Goal: Information Seeking & Learning: Learn about a topic

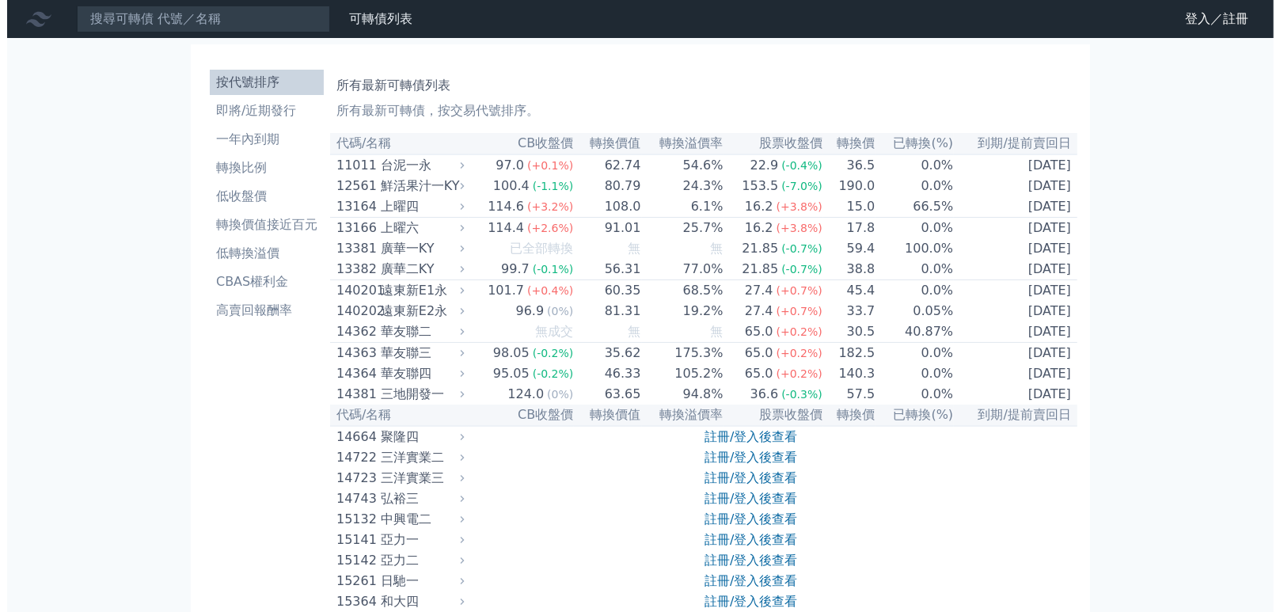
scroll to position [335, 0]
click at [1208, 20] on link "登入／註冊" at bounding box center [1209, 18] width 89 height 25
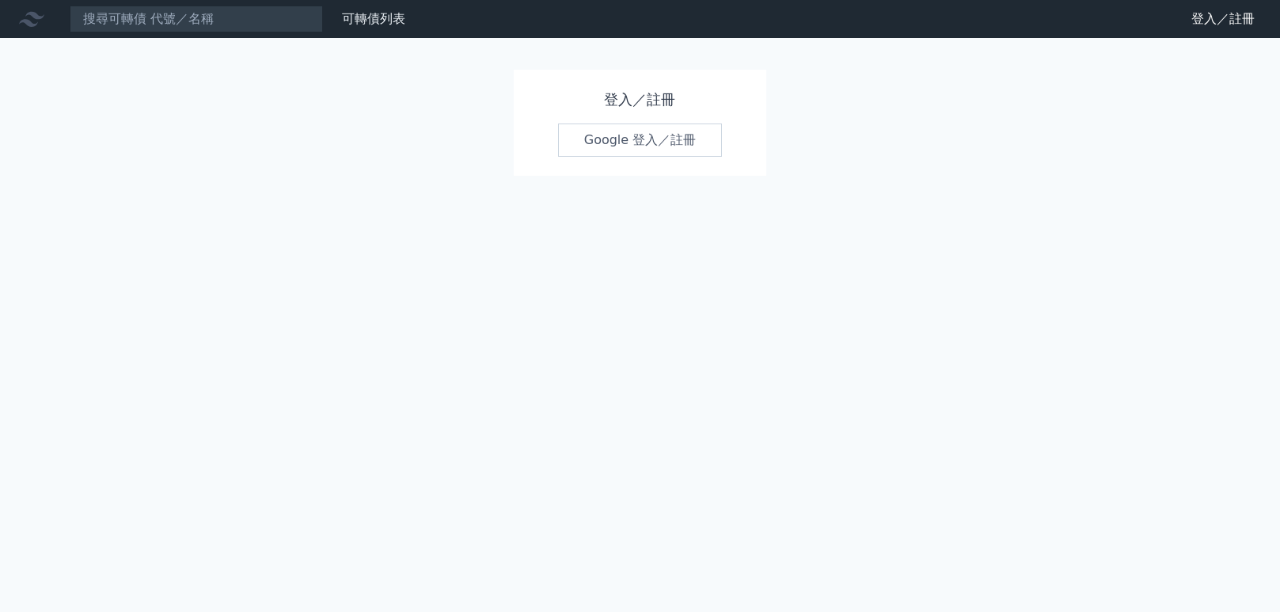
click at [640, 148] on link "Google 登入／註冊" at bounding box center [640, 139] width 165 height 33
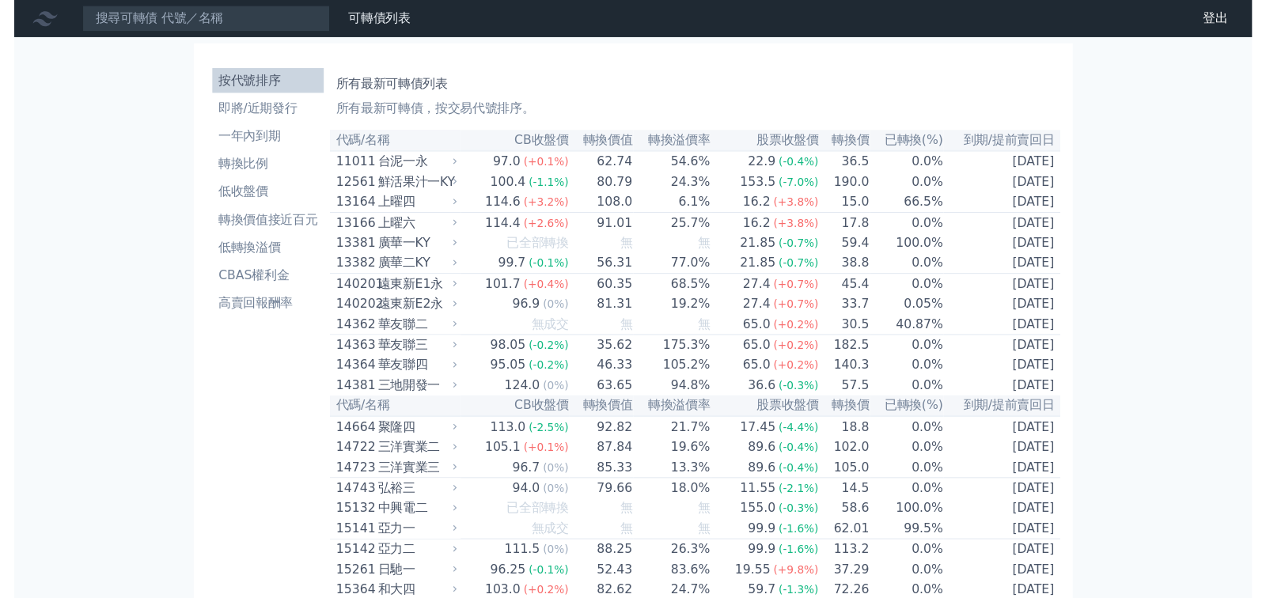
scroll to position [335, 0]
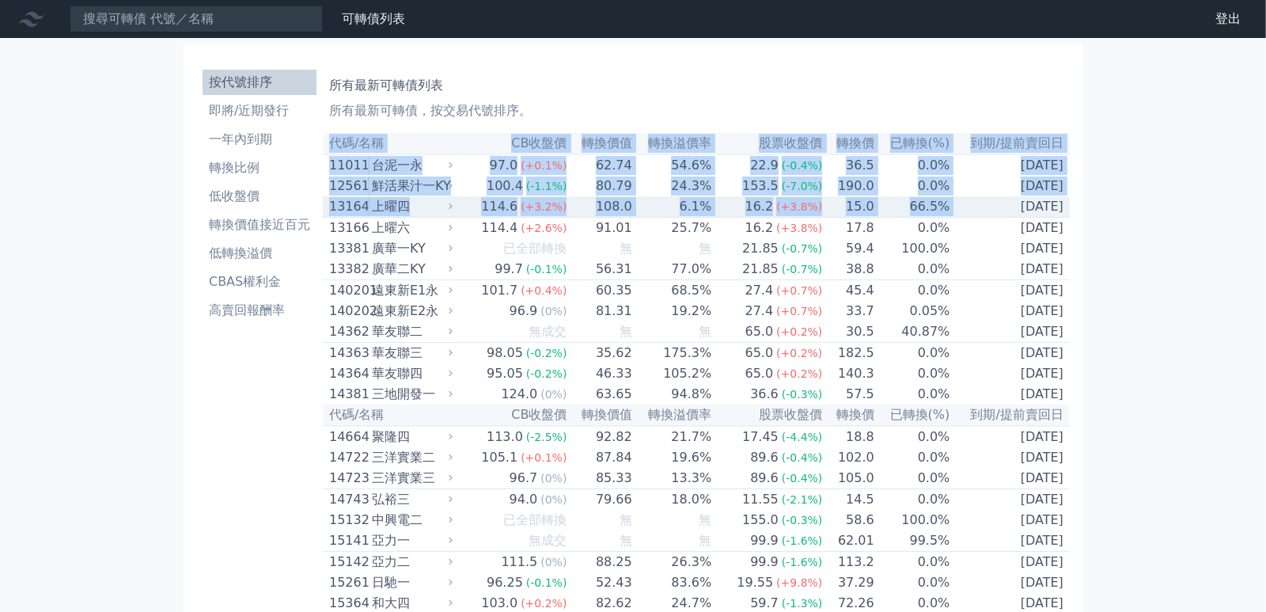
drag, startPoint x: 332, startPoint y: 144, endPoint x: 965, endPoint y: 220, distance: 636.8
type textarea "代碼/名稱 CB收盤價 轉換價值 轉換溢價率 股票收盤價 轉換價 已轉換(%) 到期/提前賣回日 11011 台泥一永 97.0(+0.1%) 62.74 5…"
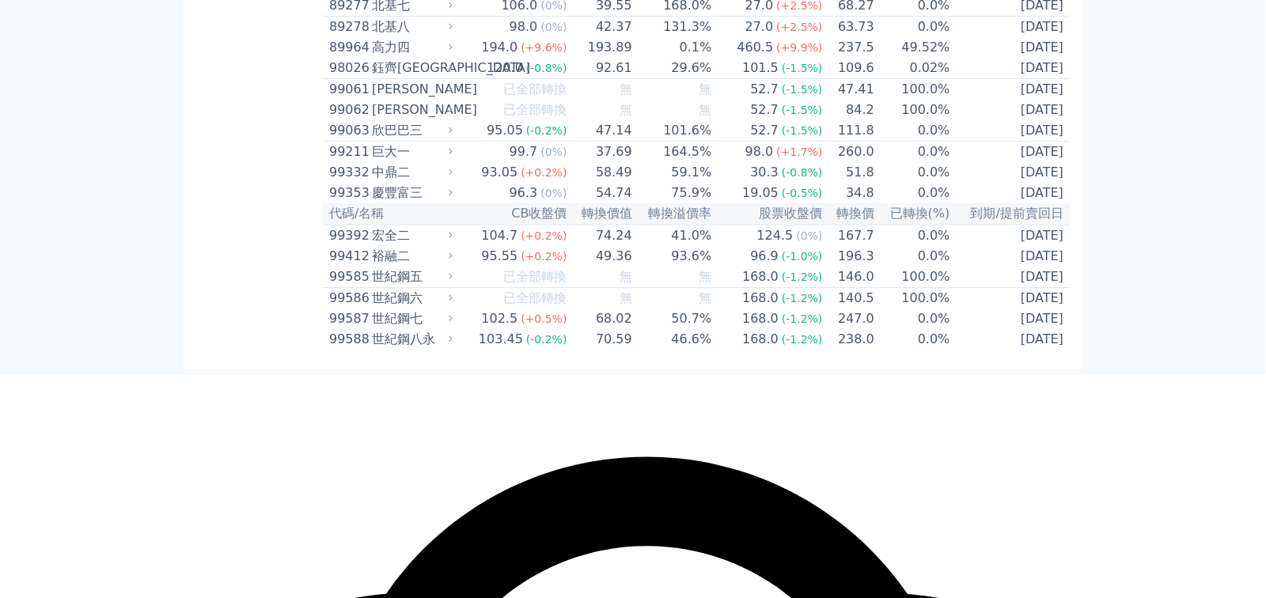
scroll to position [9332, 0]
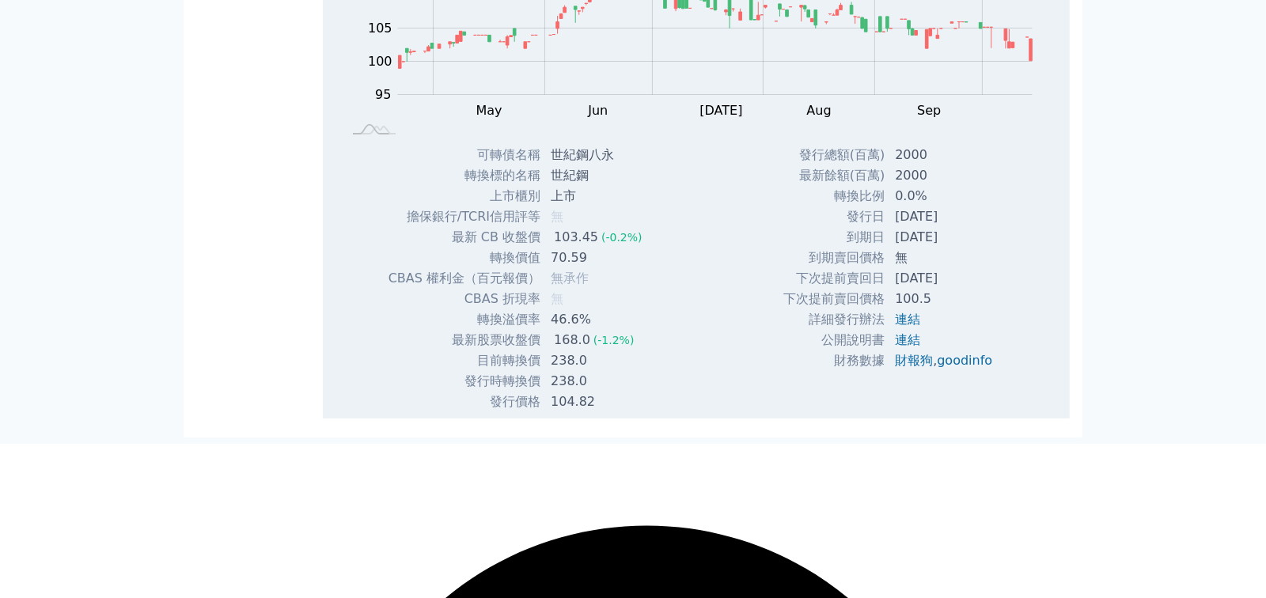
copy table "代碼/名稱 CB收盤價 轉換價值 轉換溢價率 股票收盤價 轉換價 已轉換(%) 到期/提前賣回日 11011 台泥一永 97.0 (+0.1%) 62.74 …"
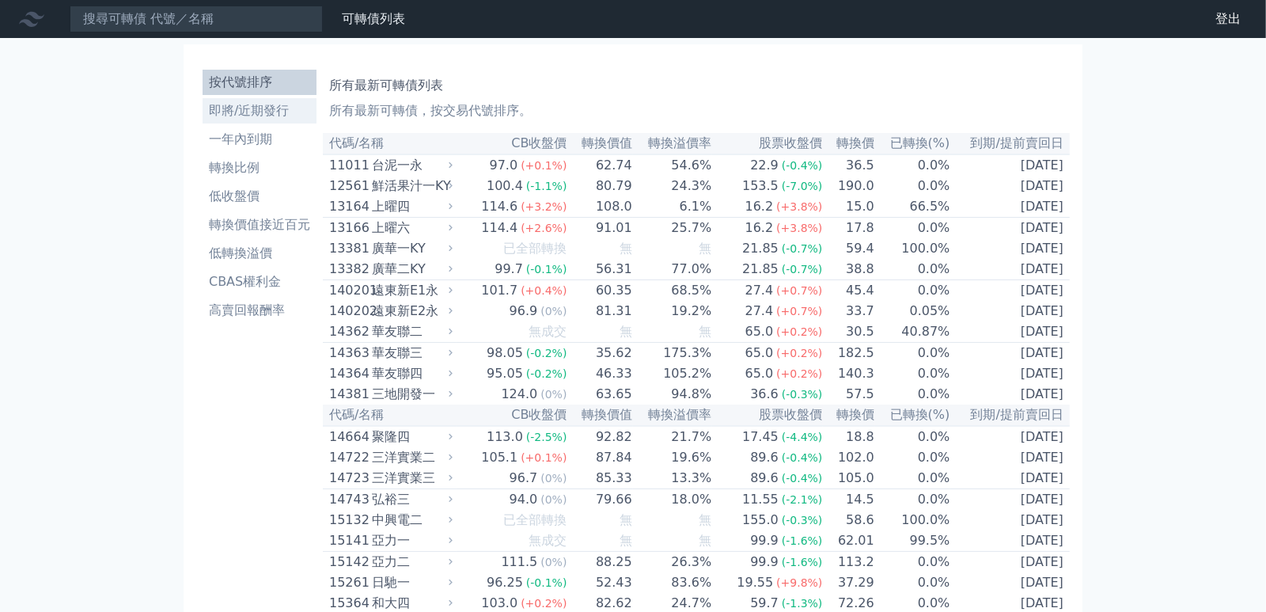
scroll to position [335, 0]
click at [252, 83] on li "按代號排序" at bounding box center [260, 82] width 114 height 19
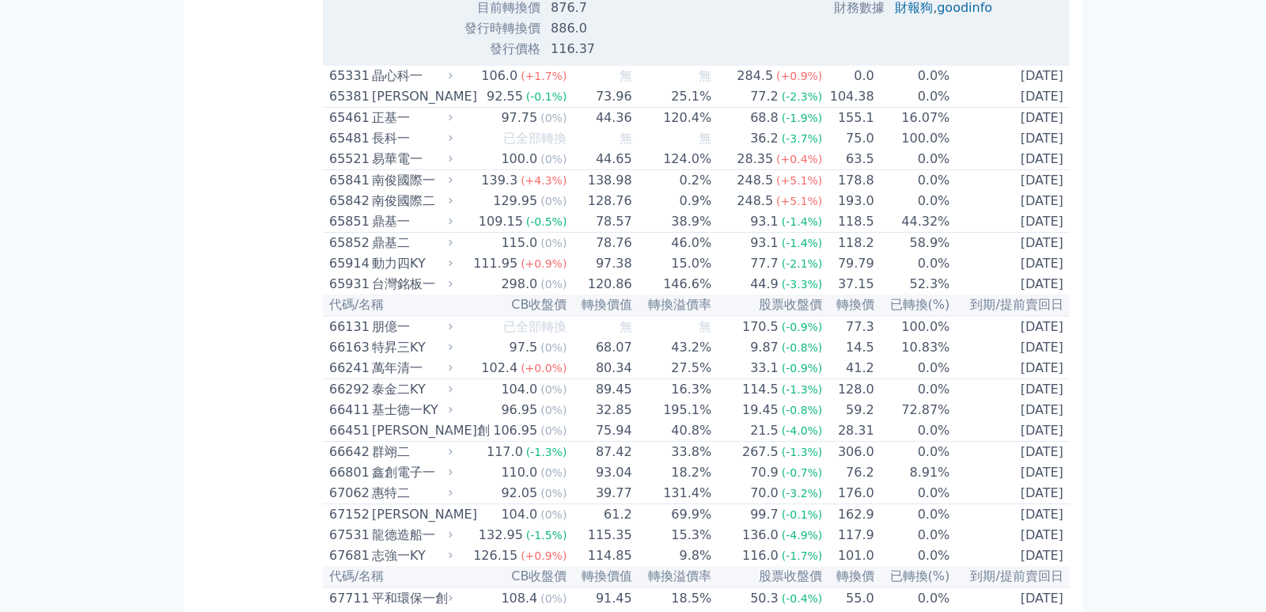
scroll to position [7322, 0]
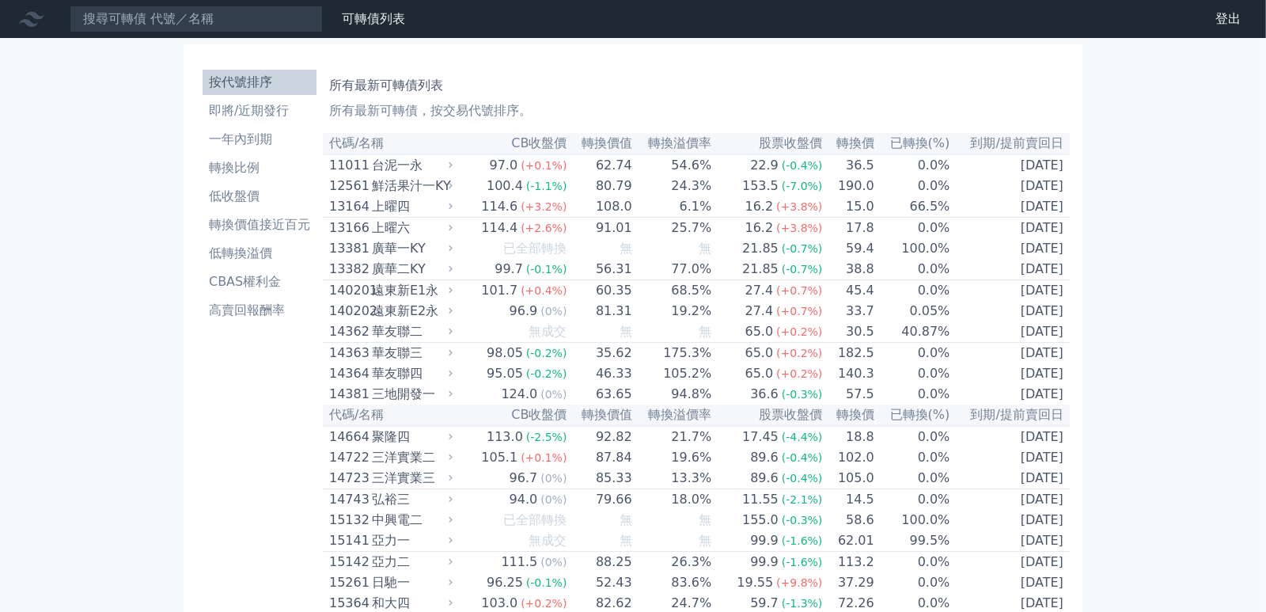
scroll to position [3738, 0]
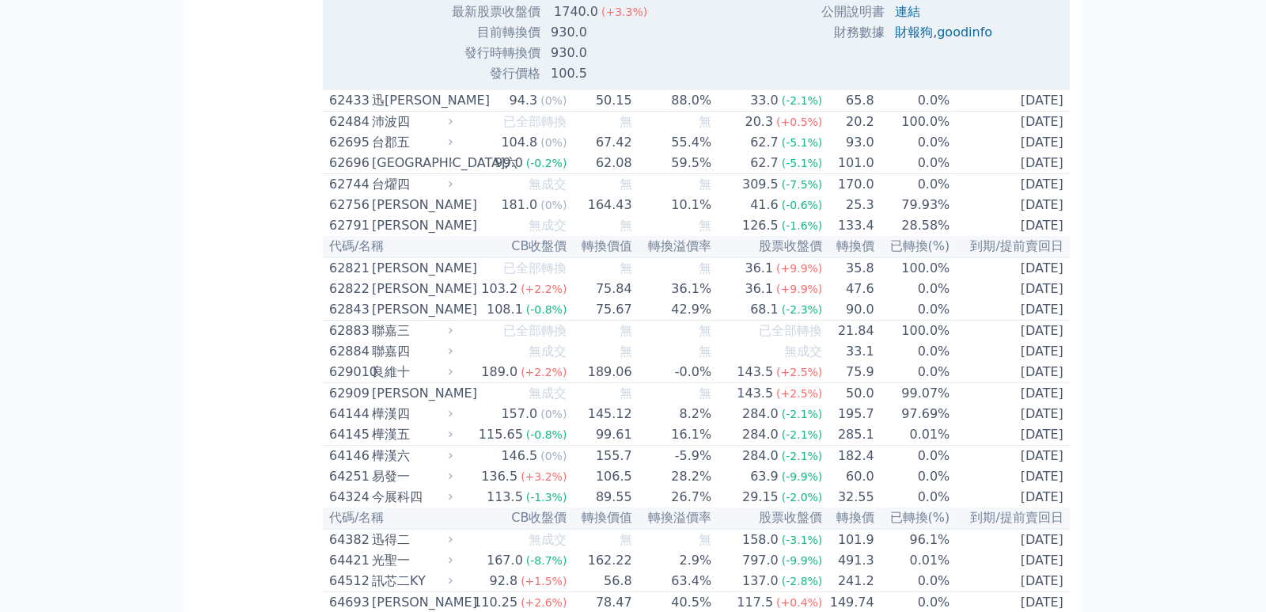
scroll to position [6625, 0]
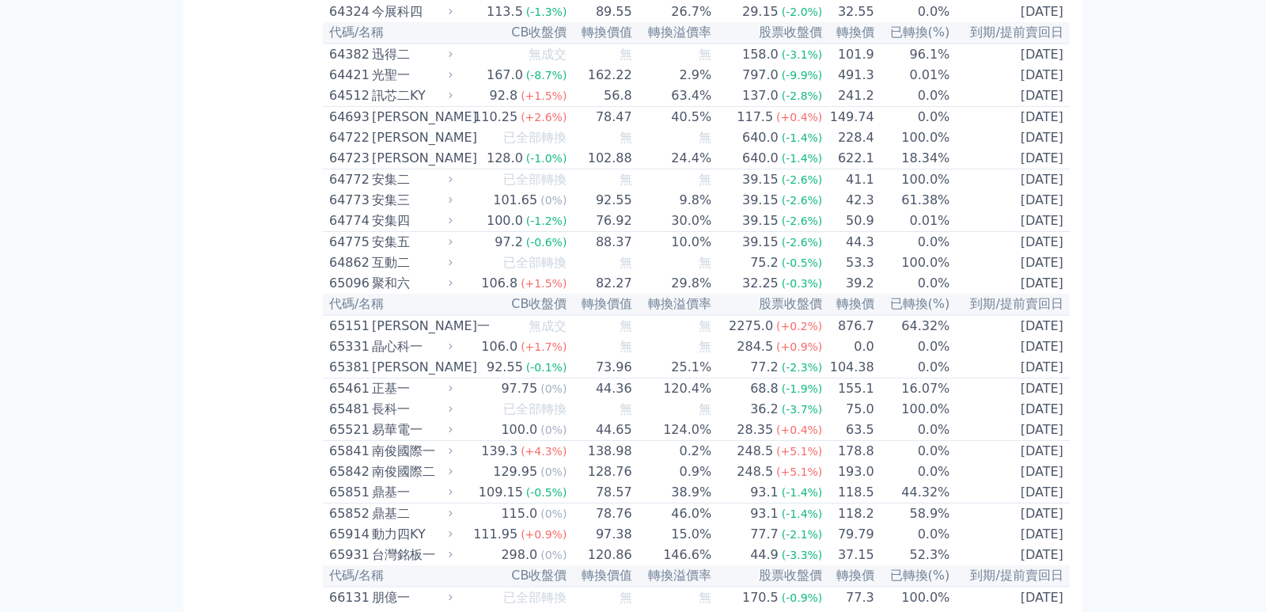
scroll to position [6536, 0]
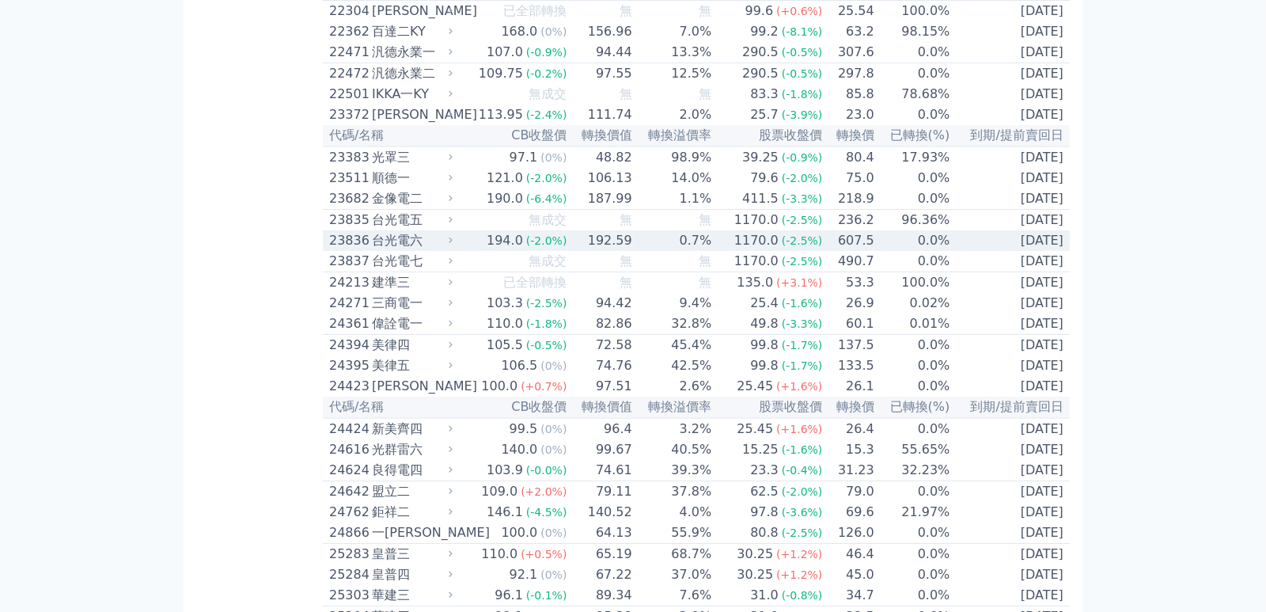
click at [425, 250] on div "台光電六" at bounding box center [411, 240] width 78 height 19
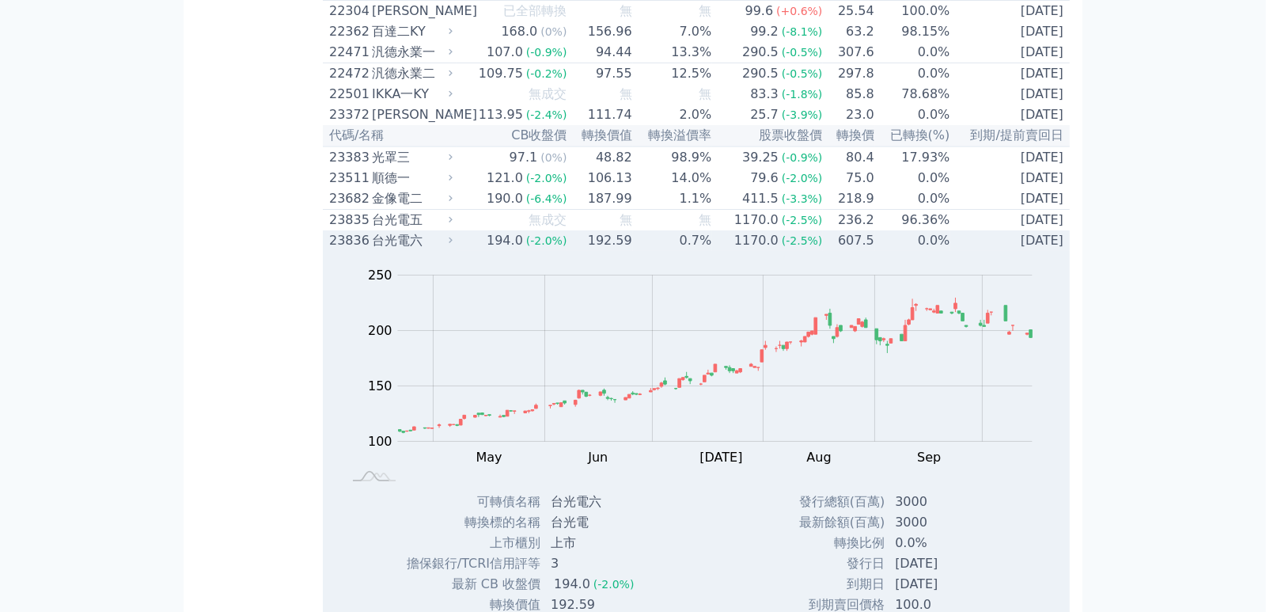
click at [349, 250] on div "23836" at bounding box center [348, 240] width 39 height 19
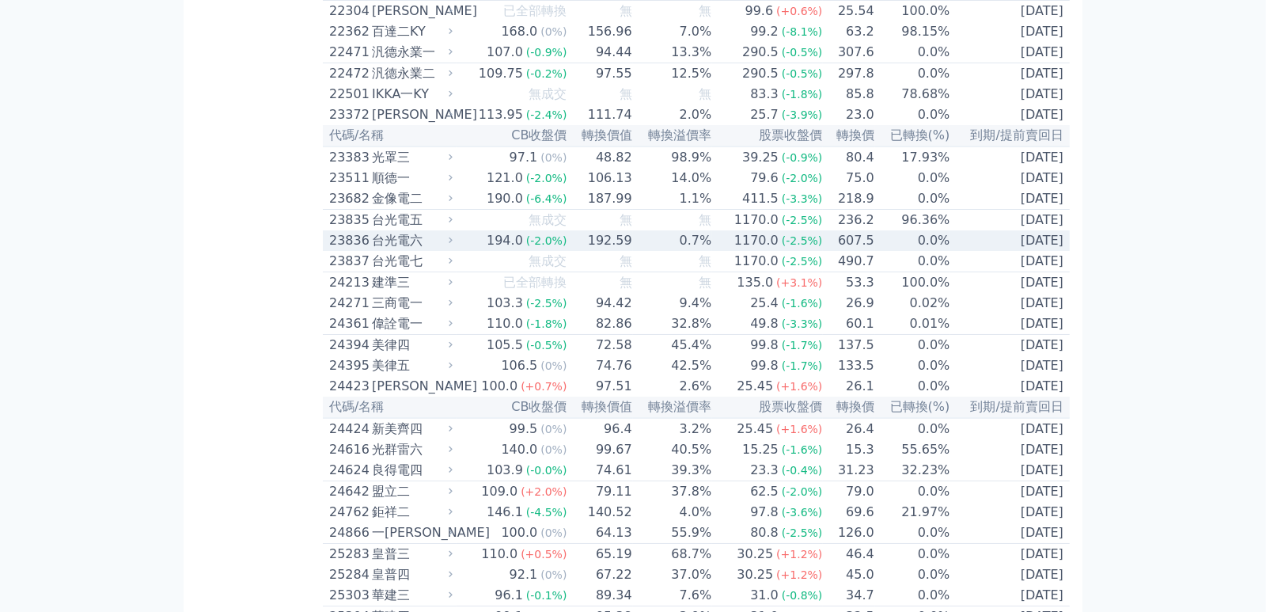
scroll to position [6361, 0]
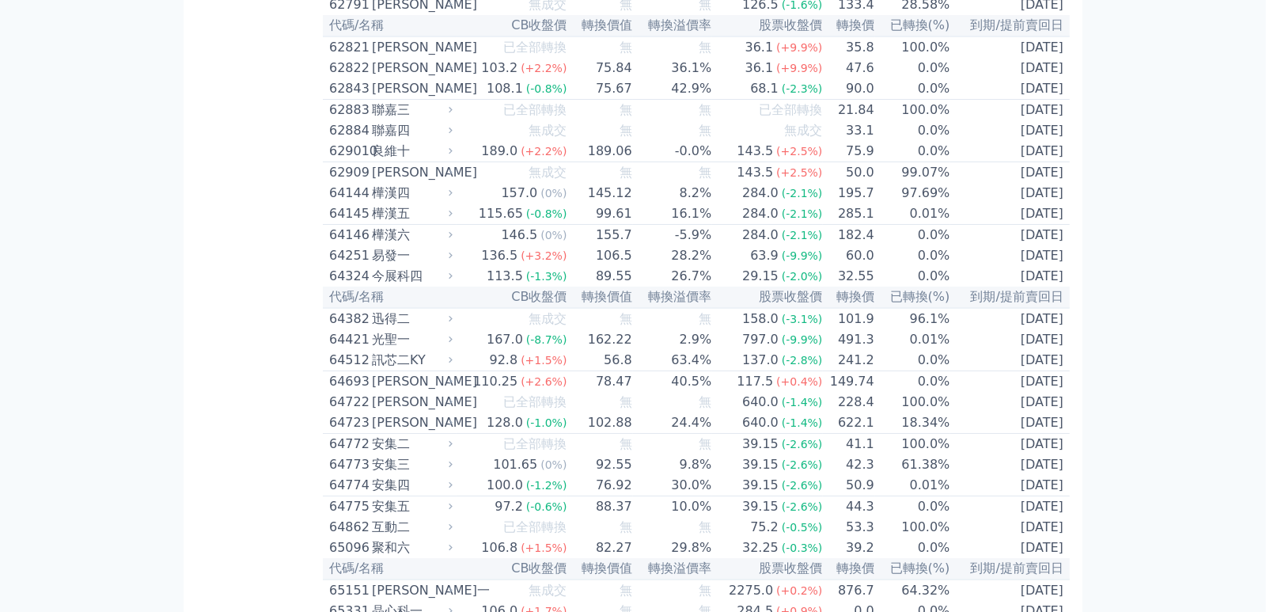
scroll to position [1094, 0]
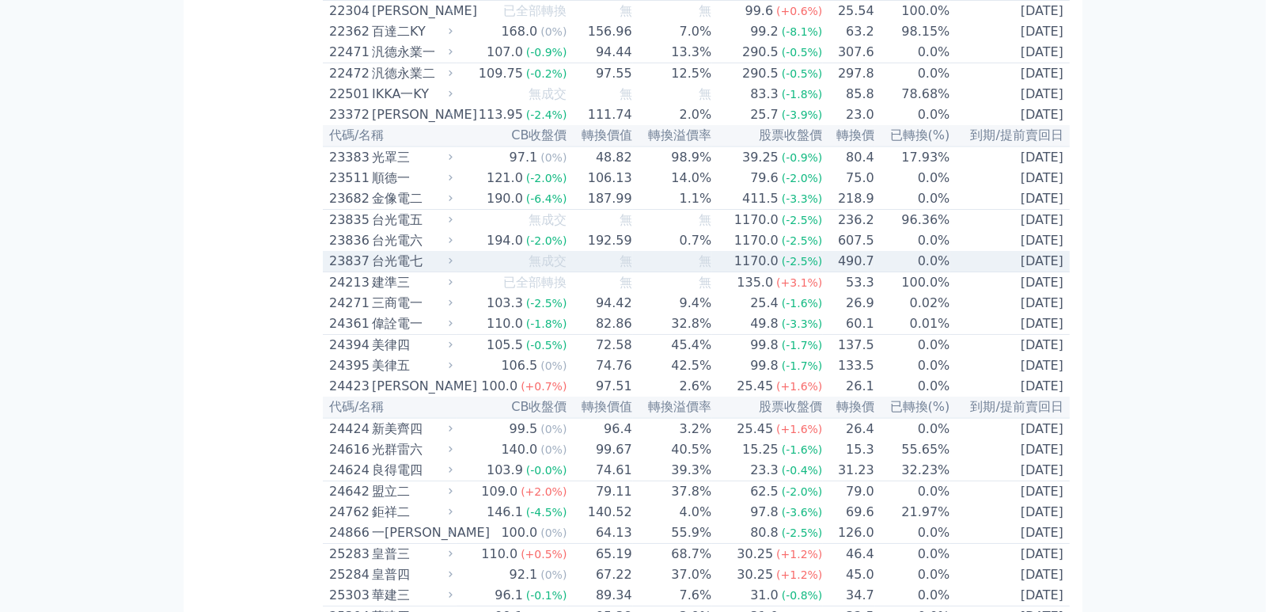
click at [1037, 251] on td "[DATE]" at bounding box center [1009, 240] width 119 height 21
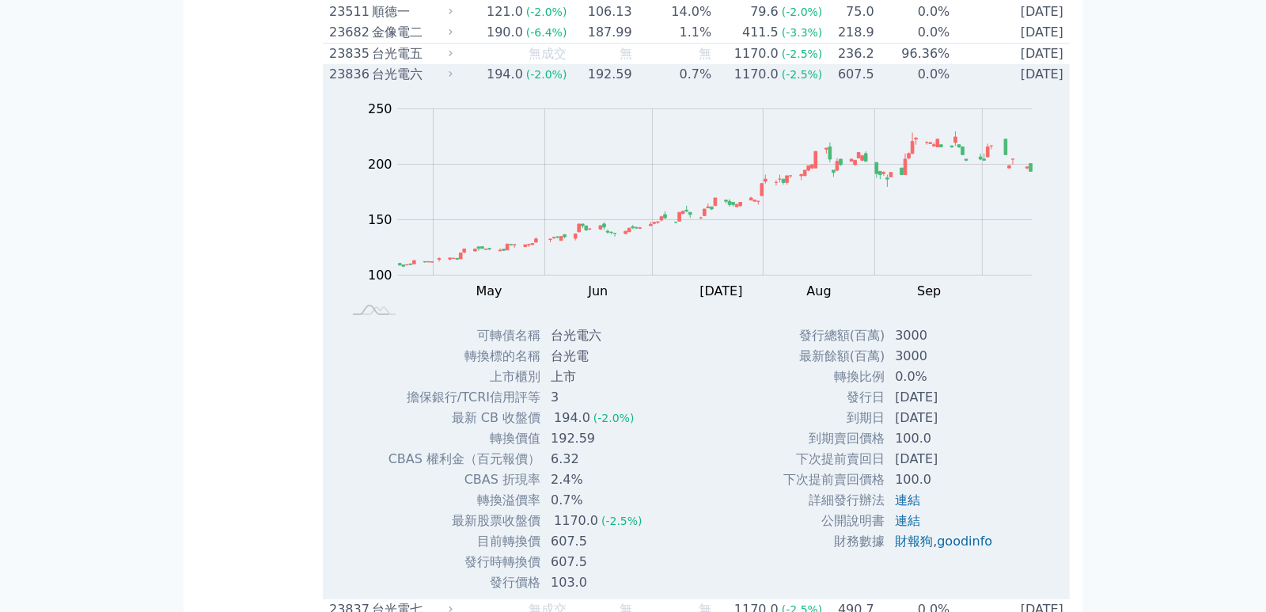
scroll to position [1270, 0]
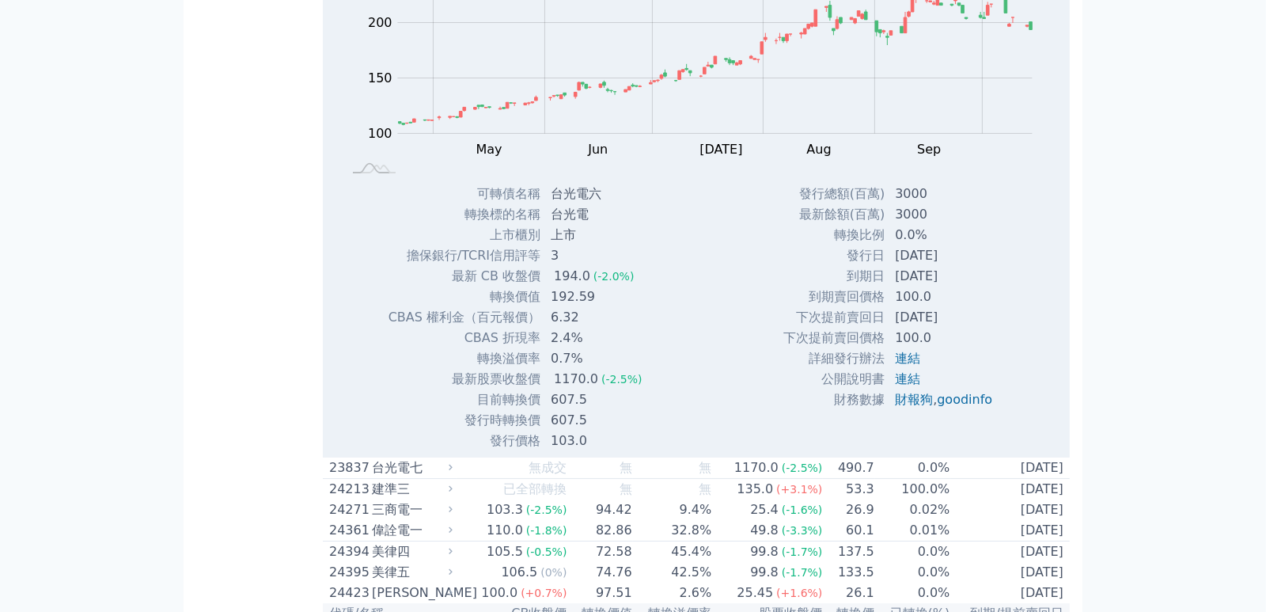
scroll to position [1358, 0]
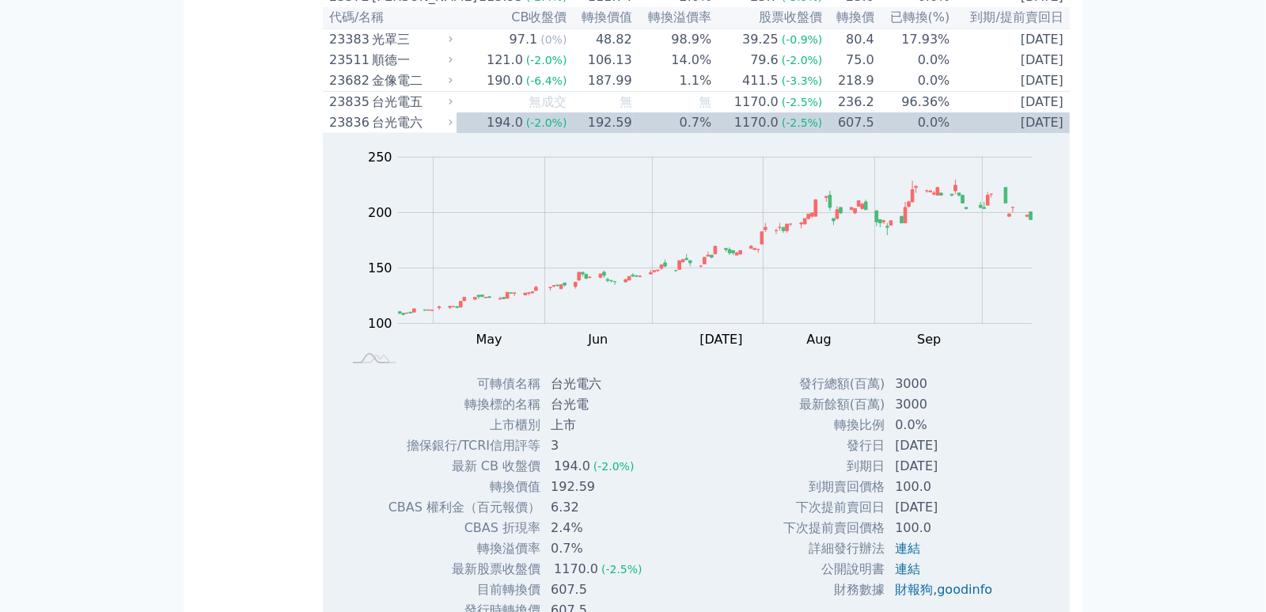
scroll to position [1182, 0]
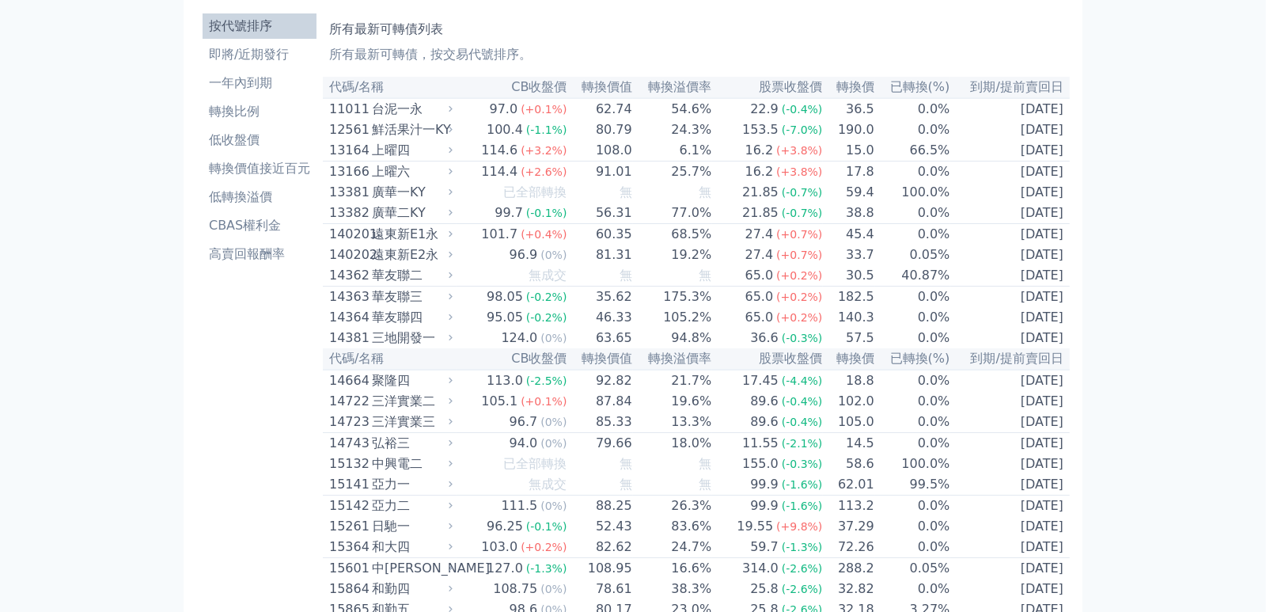
scroll to position [0, 0]
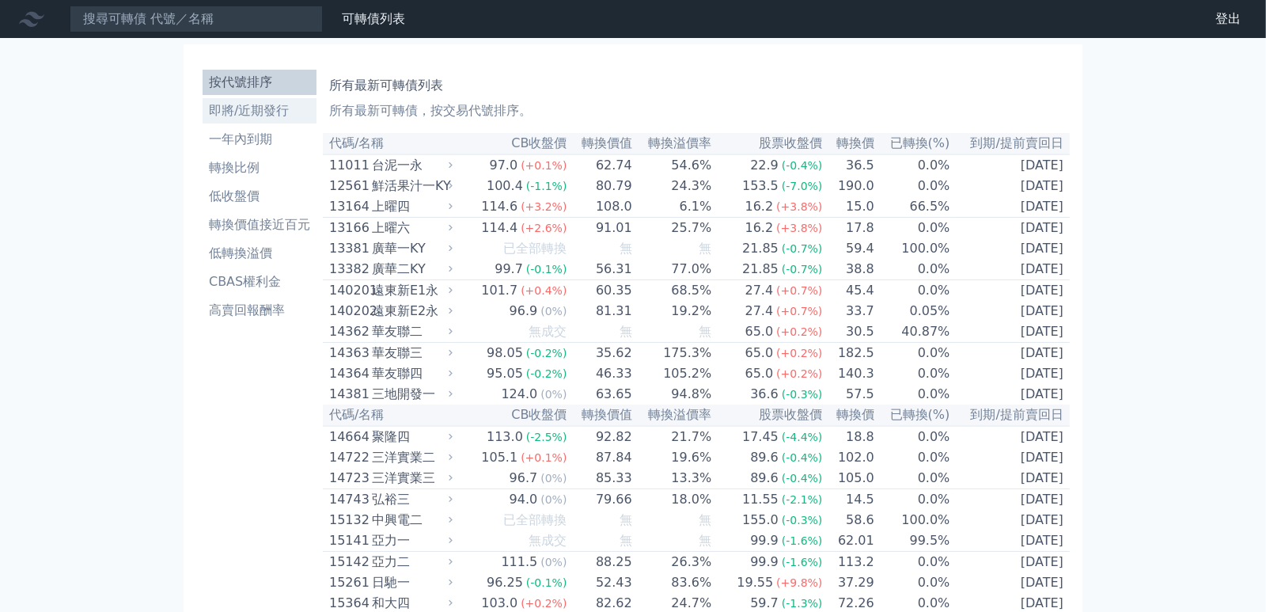
click at [231, 101] on li "即將/近期發行" at bounding box center [260, 110] width 114 height 19
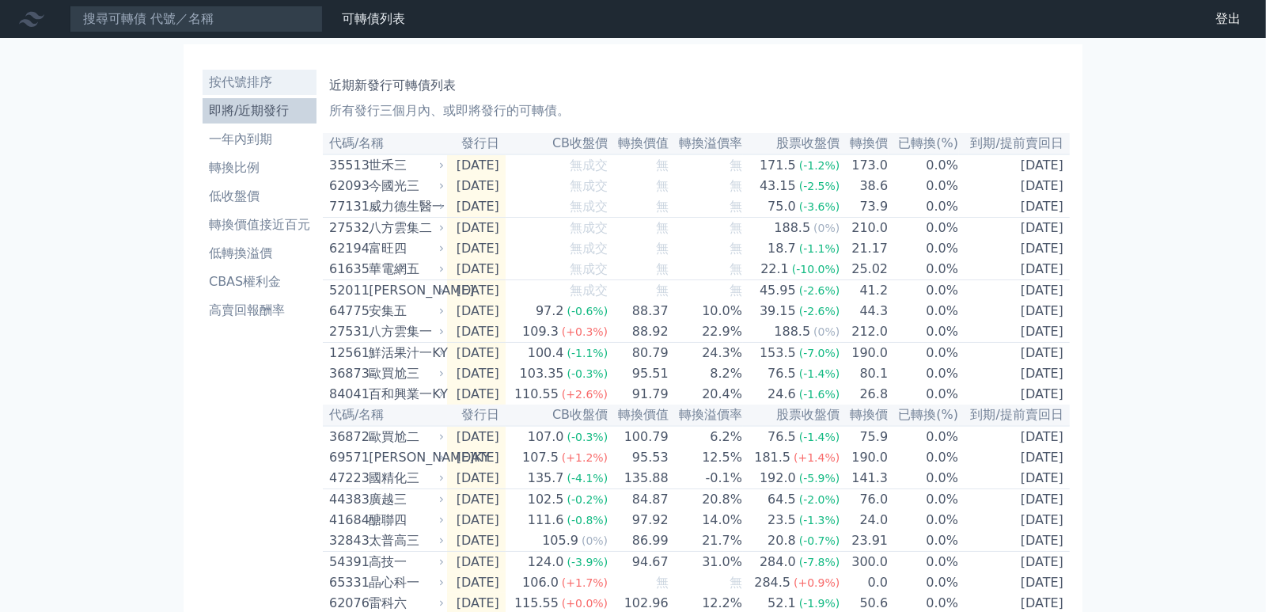
click at [242, 80] on li "按代號排序" at bounding box center [260, 82] width 114 height 19
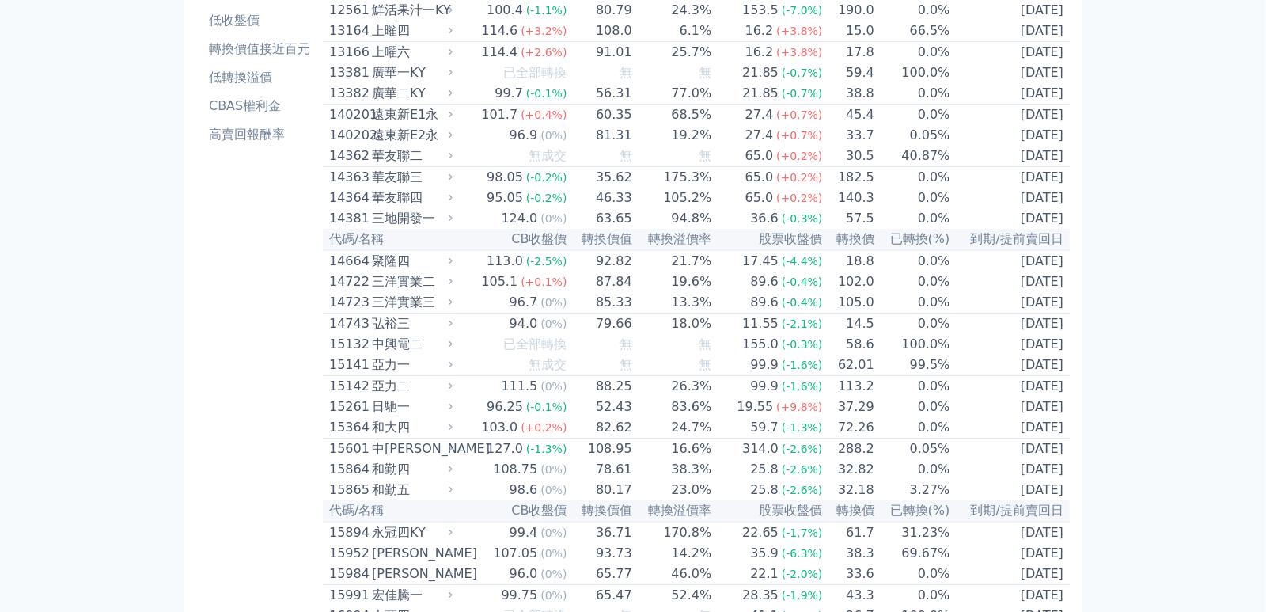
scroll to position [1094, 0]
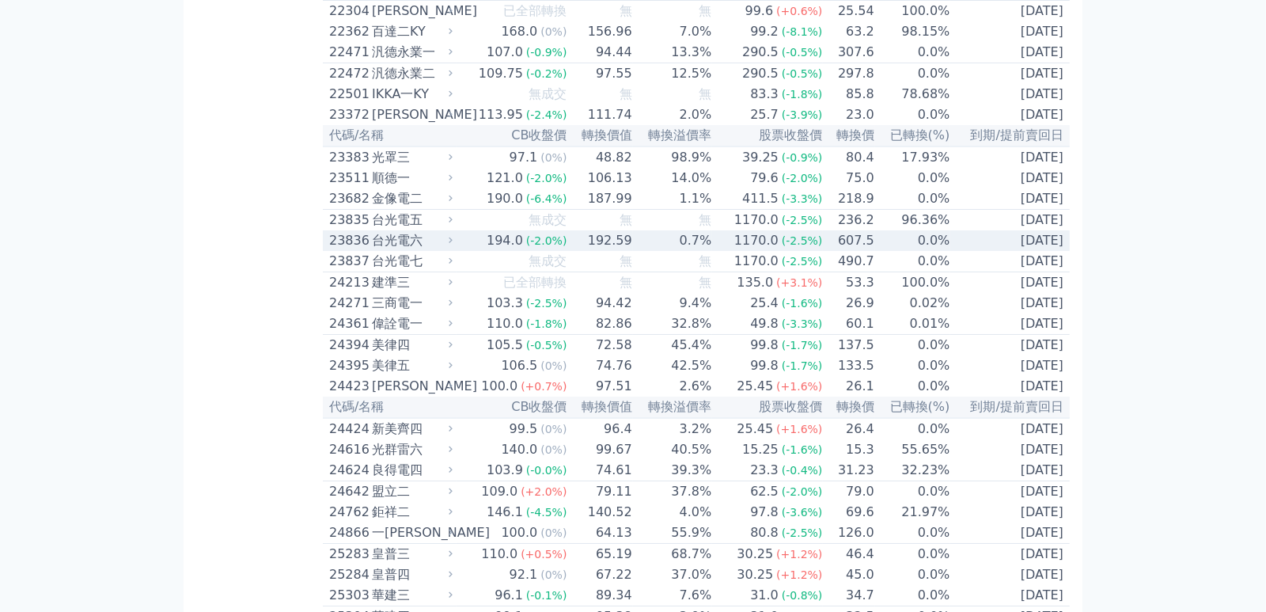
click at [481, 251] on td "194.0 (-2.0%)" at bounding box center [512, 240] width 111 height 21
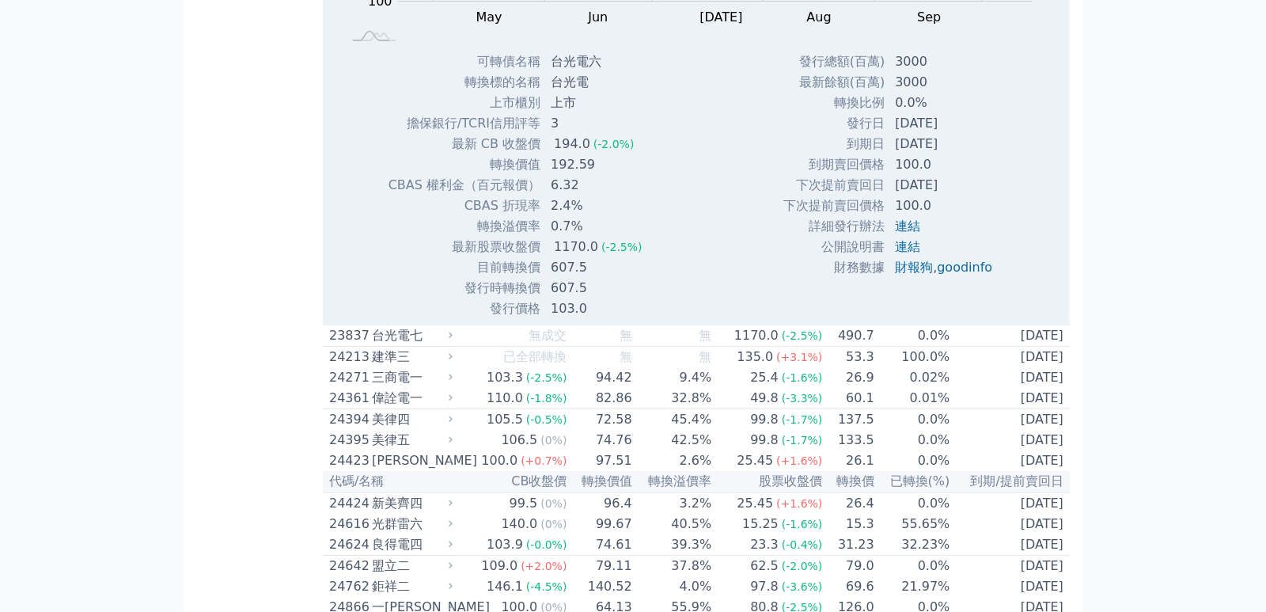
scroll to position [1270, 0]
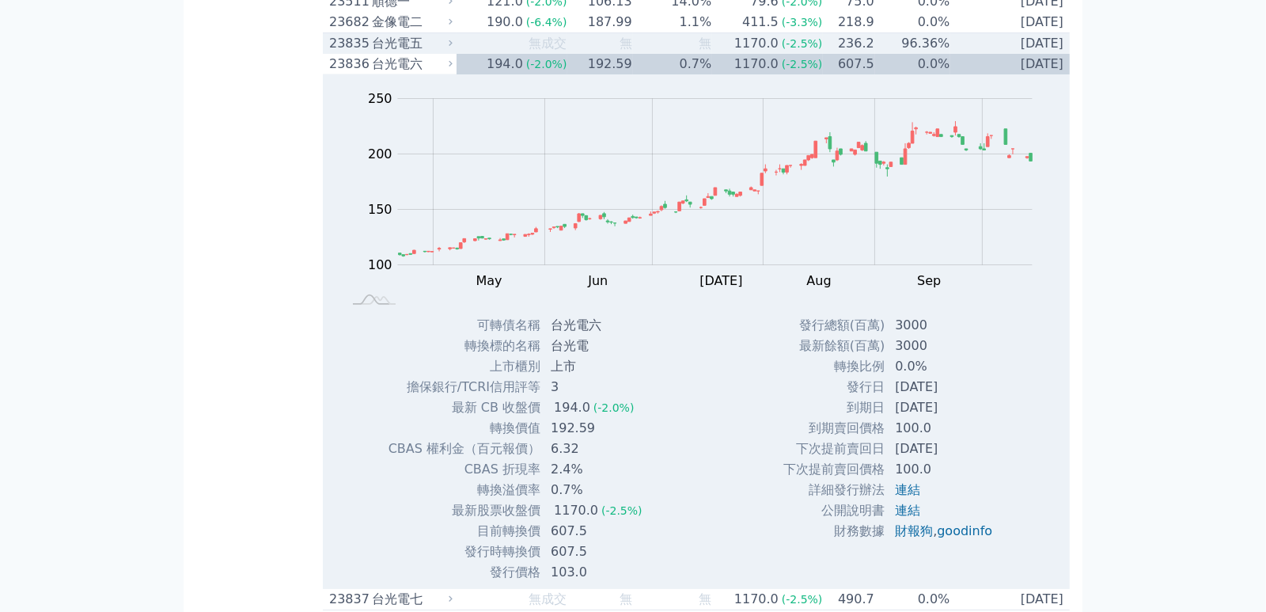
click at [474, 55] on td "無成交" at bounding box center [512, 43] width 111 height 21
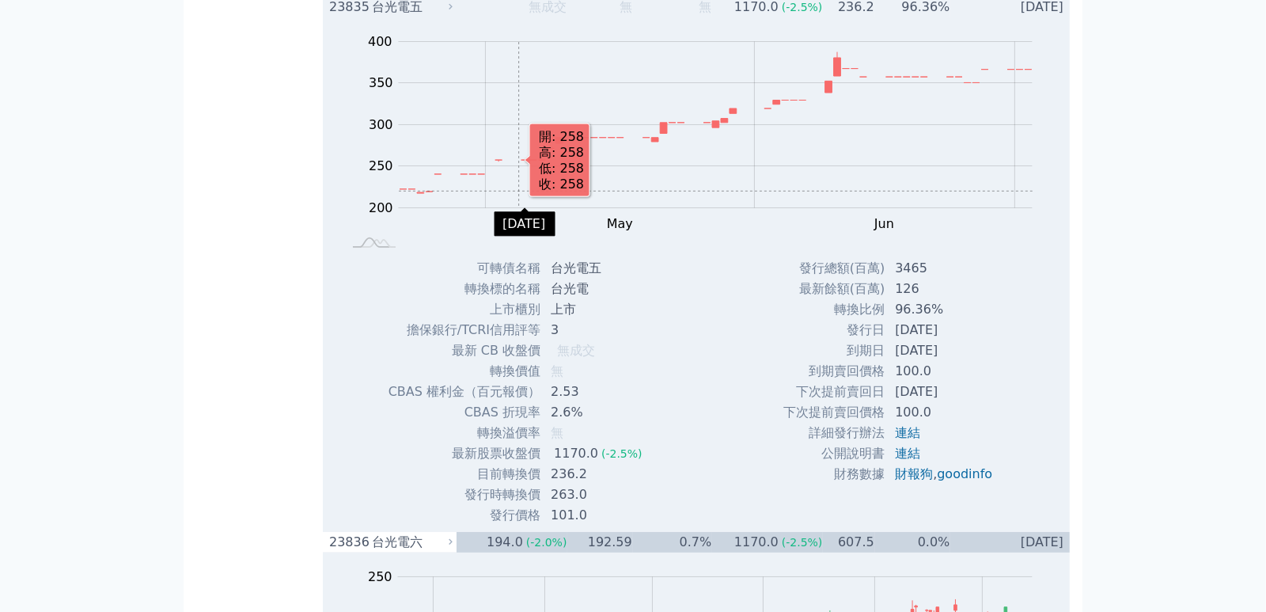
scroll to position [1182, 0]
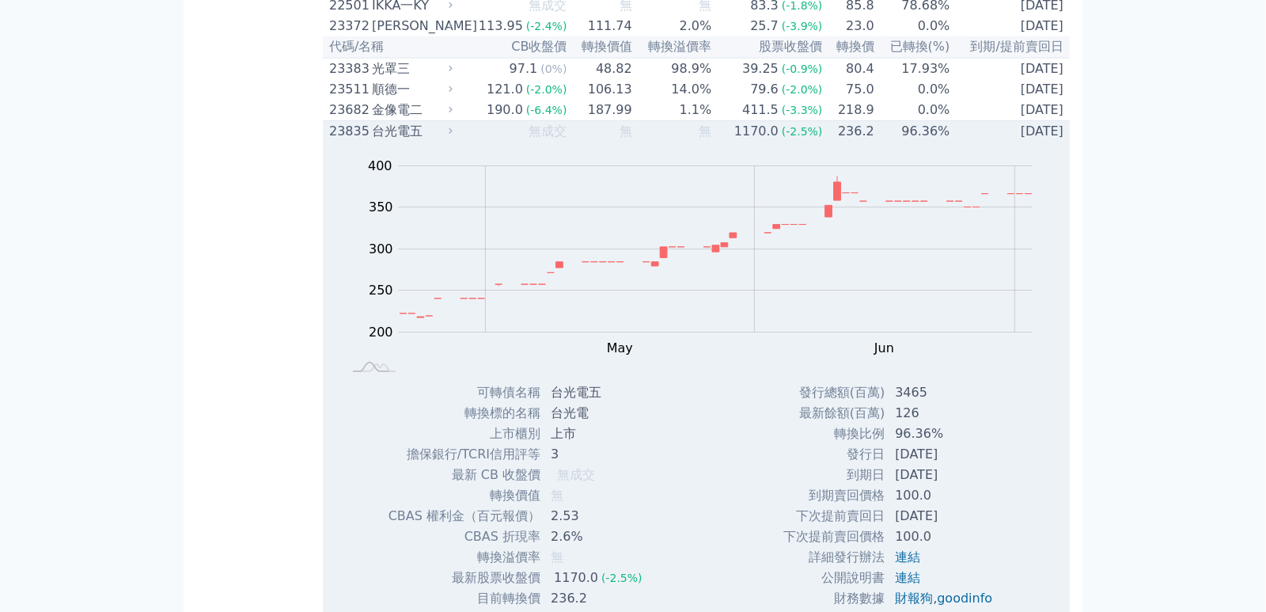
click at [447, 141] on div "台光電五" at bounding box center [411, 131] width 78 height 19
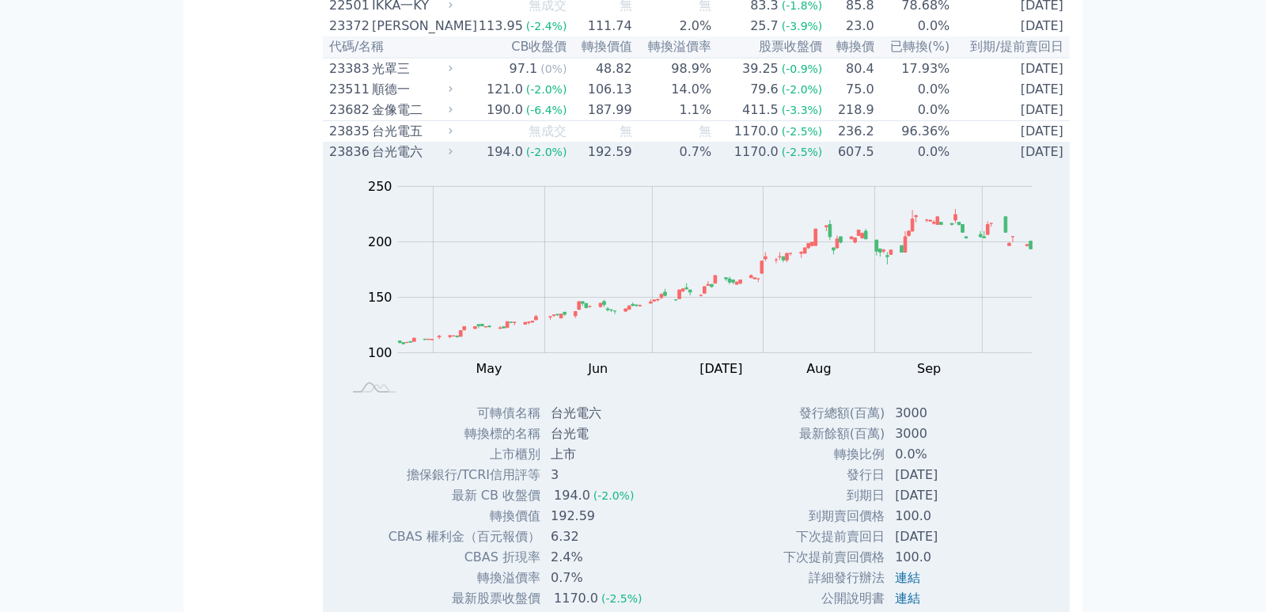
click at [448, 161] on div "台光電六" at bounding box center [411, 151] width 78 height 19
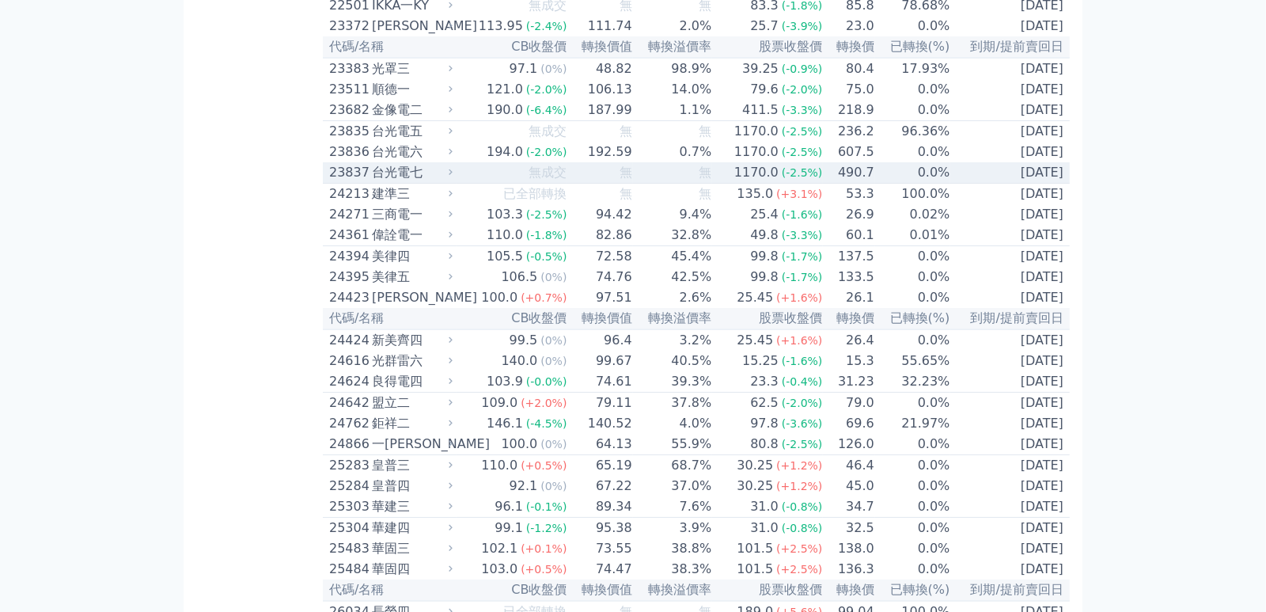
click at [446, 182] on div "台光電七" at bounding box center [411, 172] width 78 height 19
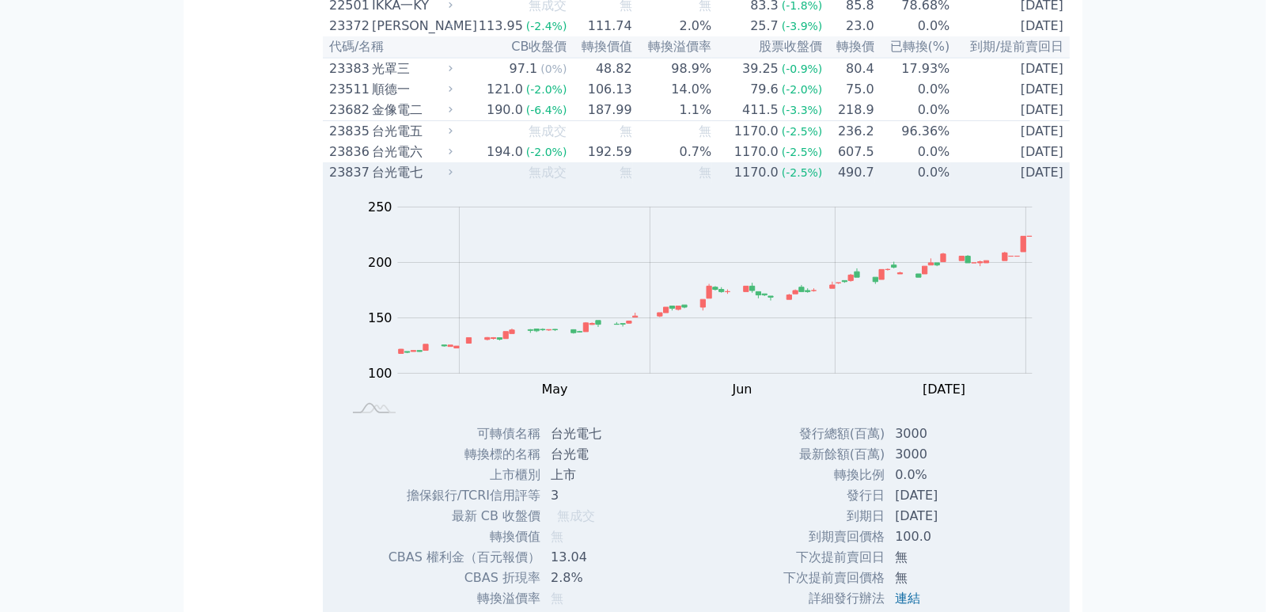
click at [465, 183] on td "無成交" at bounding box center [512, 172] width 111 height 21
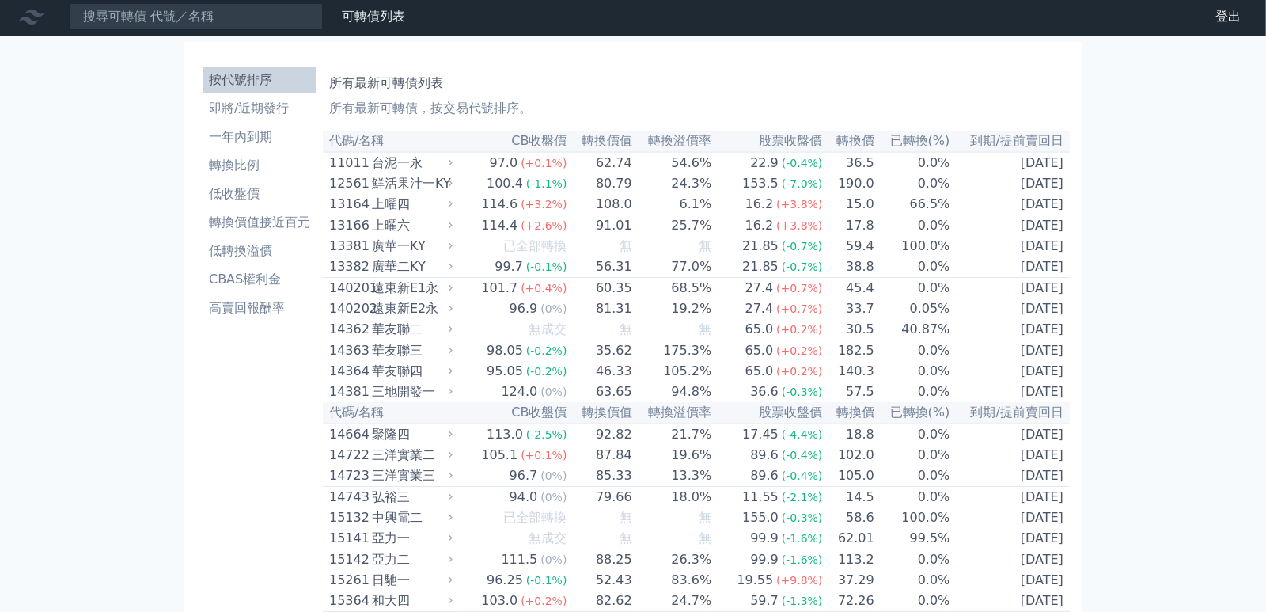
scroll to position [0, 0]
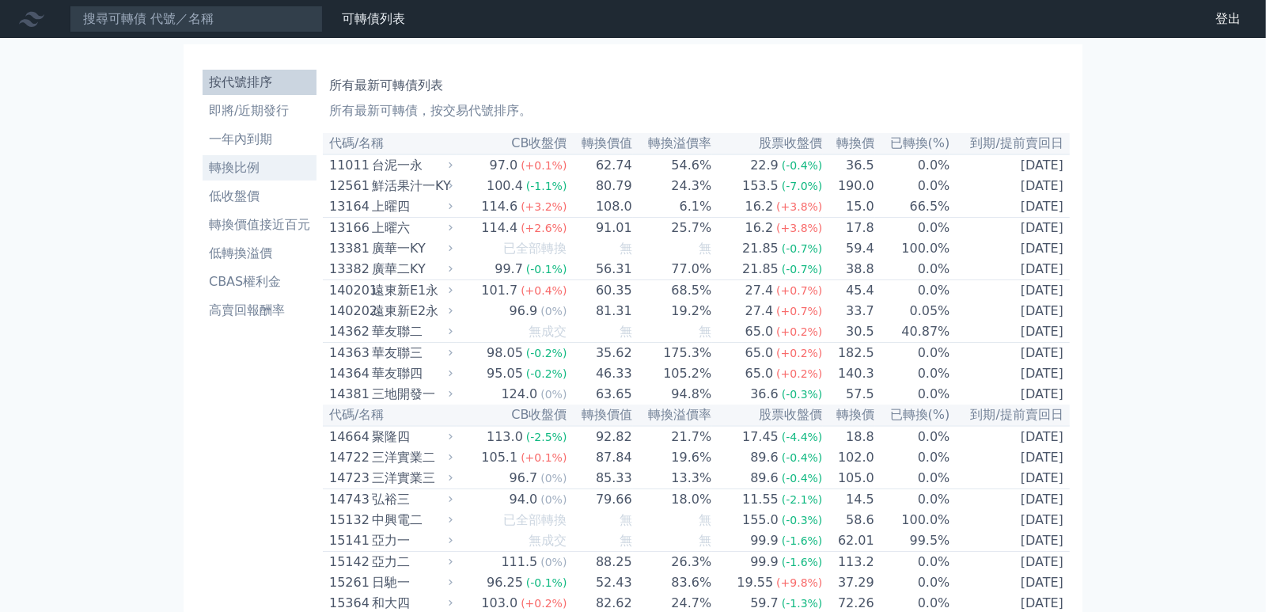
click at [245, 159] on li "轉換比例" at bounding box center [260, 167] width 114 height 19
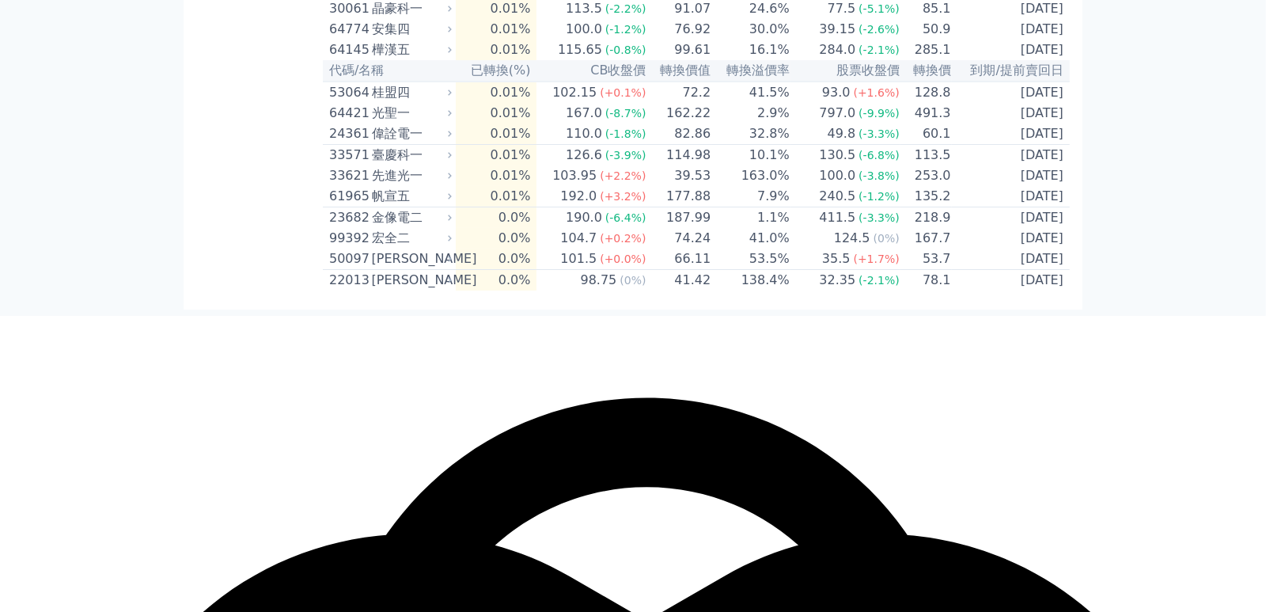
scroll to position [1049, 0]
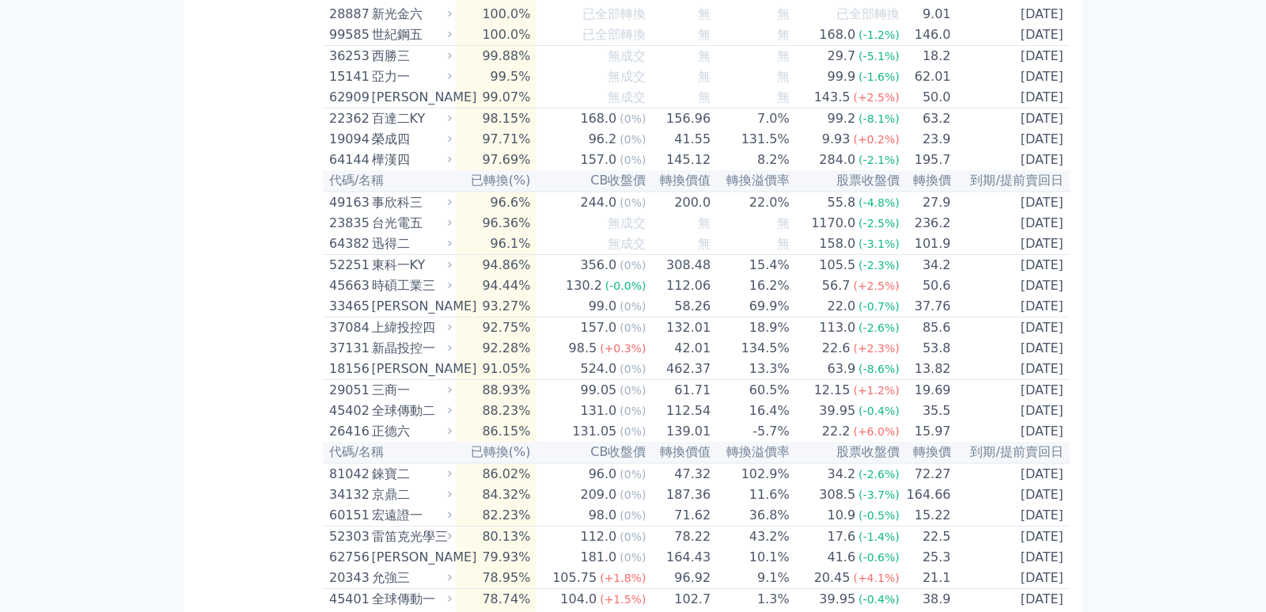
type textarea "台光電"
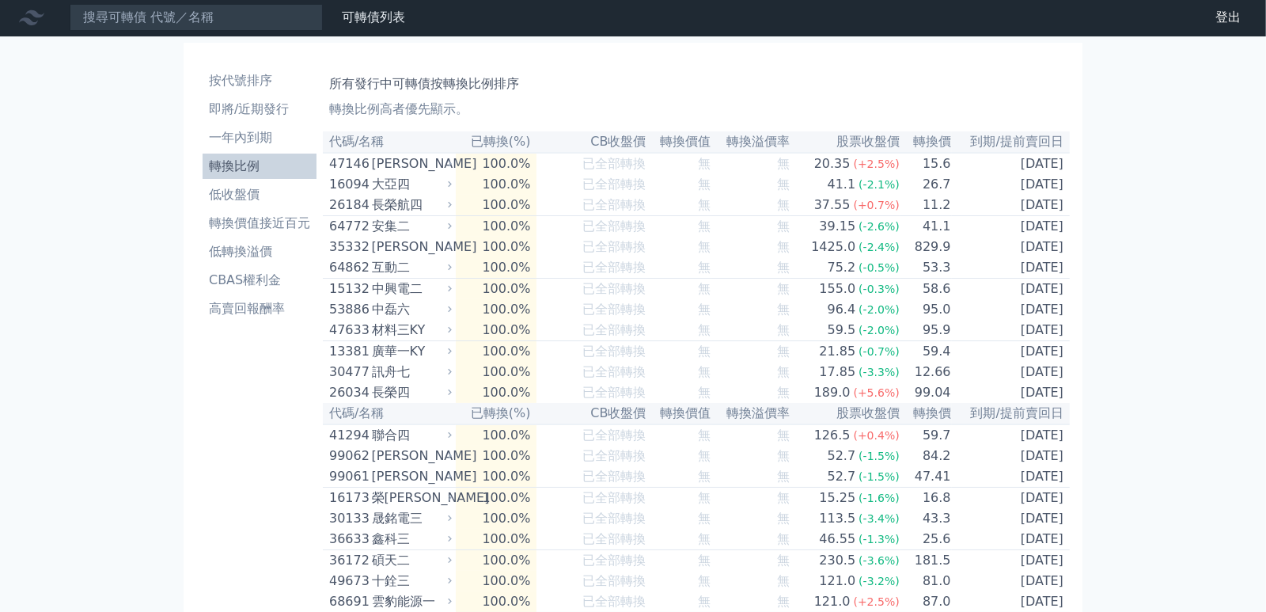
scroll to position [0, 0]
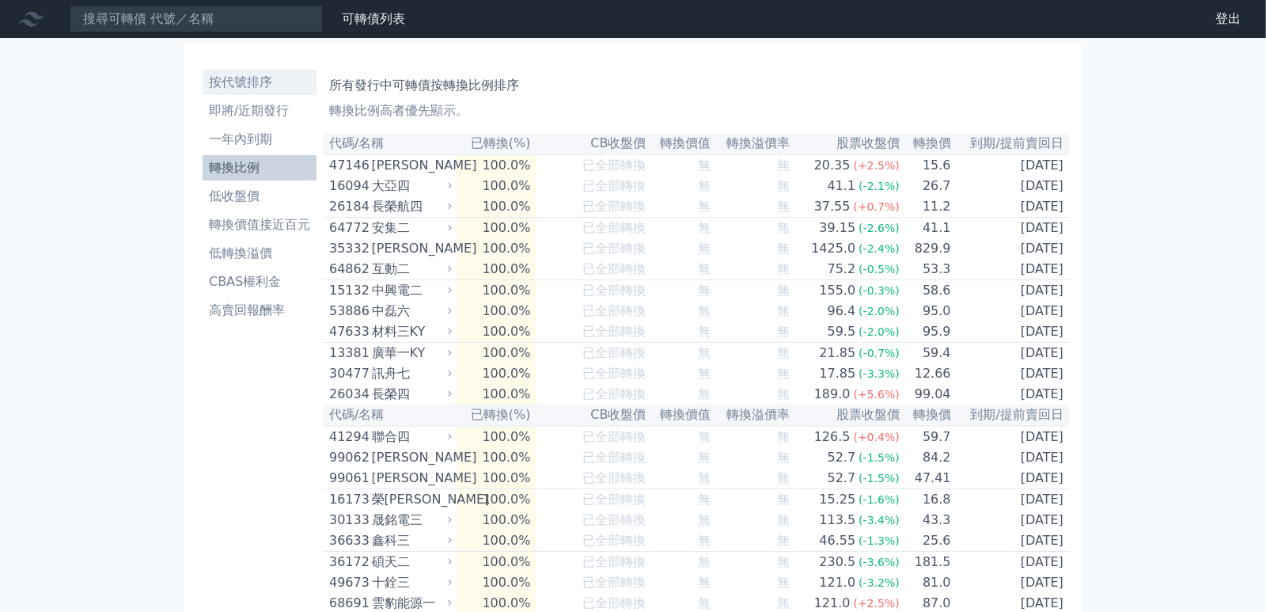
click at [229, 74] on li "按代號排序" at bounding box center [260, 82] width 114 height 19
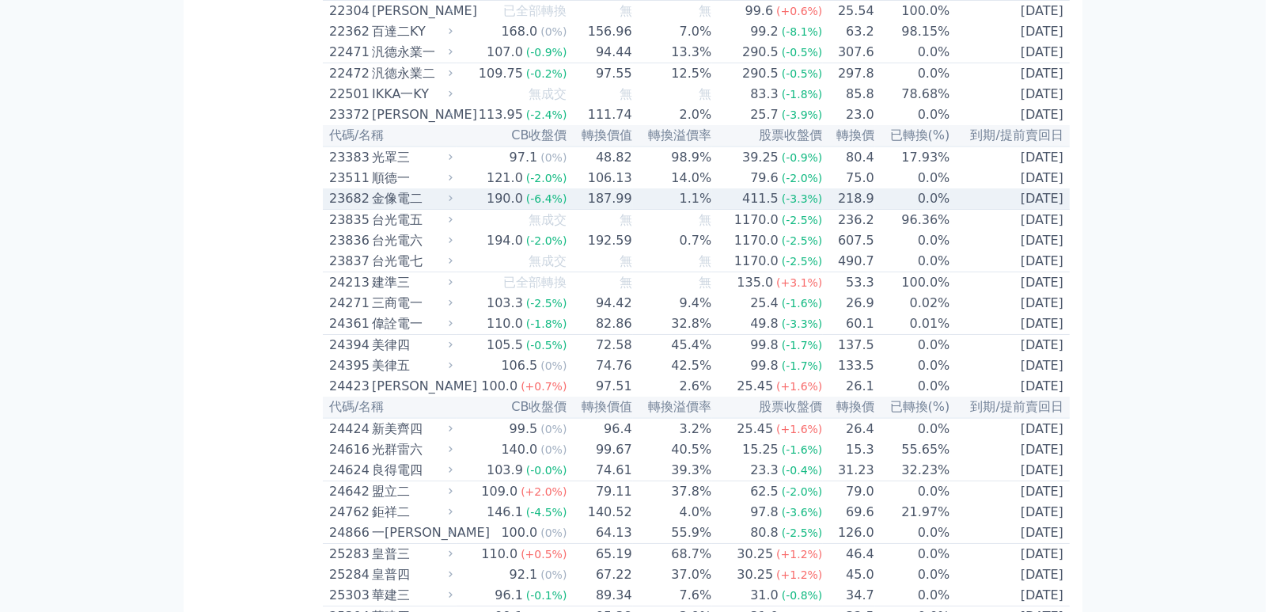
click at [395, 208] on div "金像電二" at bounding box center [411, 198] width 78 height 19
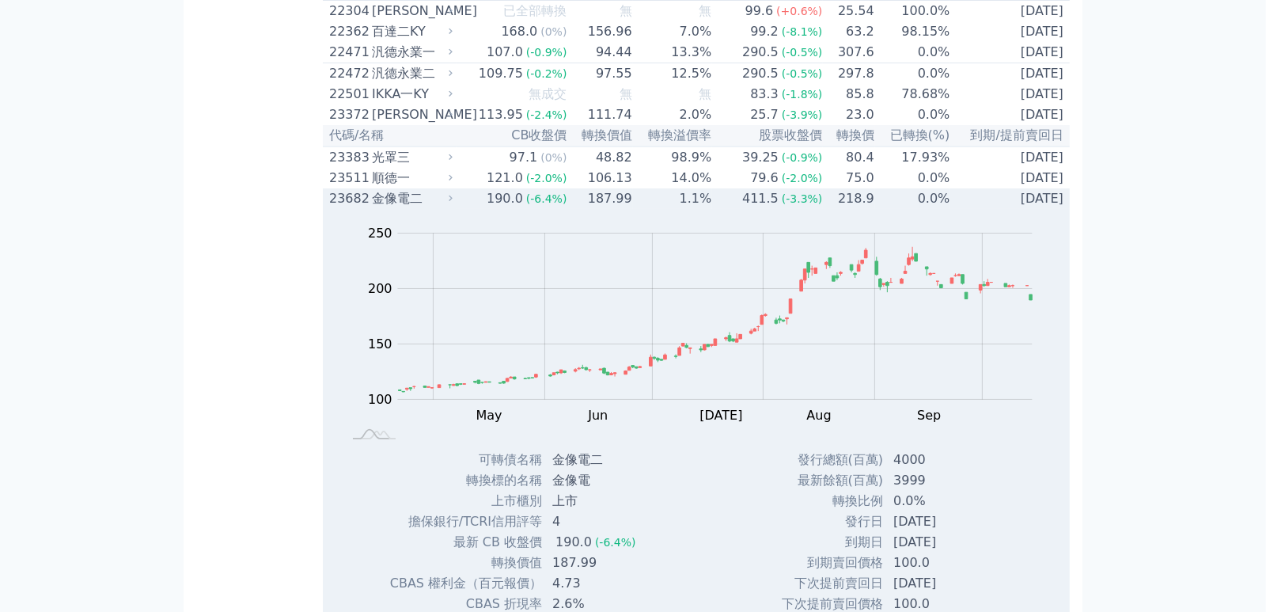
click at [389, 208] on div "金像電二" at bounding box center [411, 198] width 78 height 19
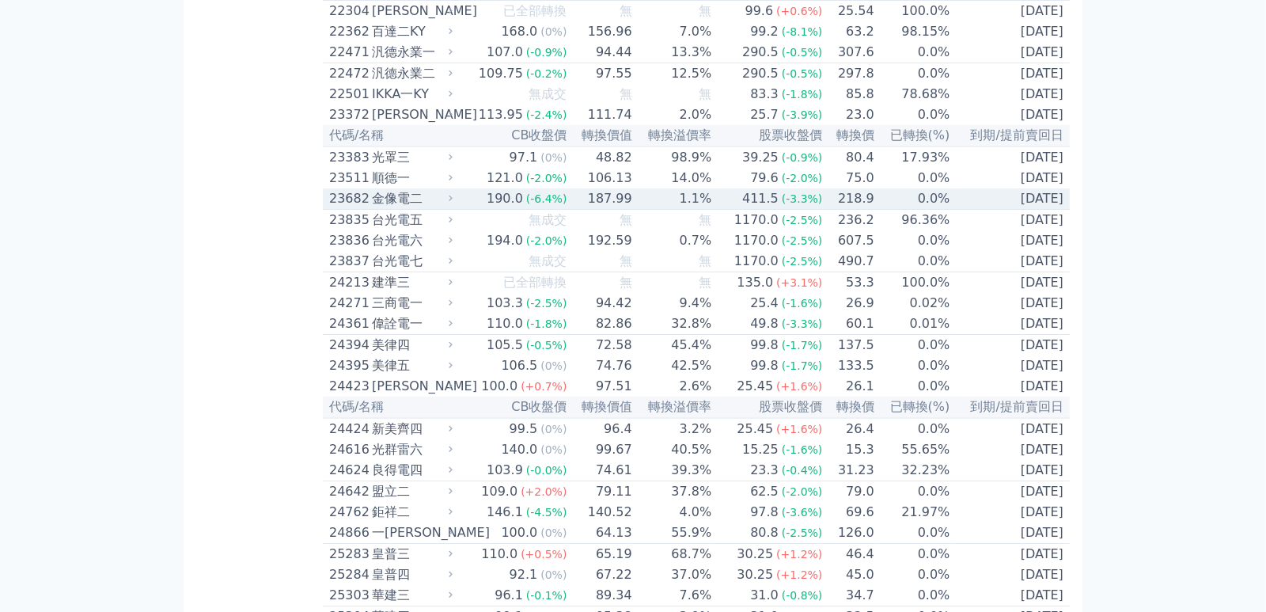
scroll to position [4883, 0]
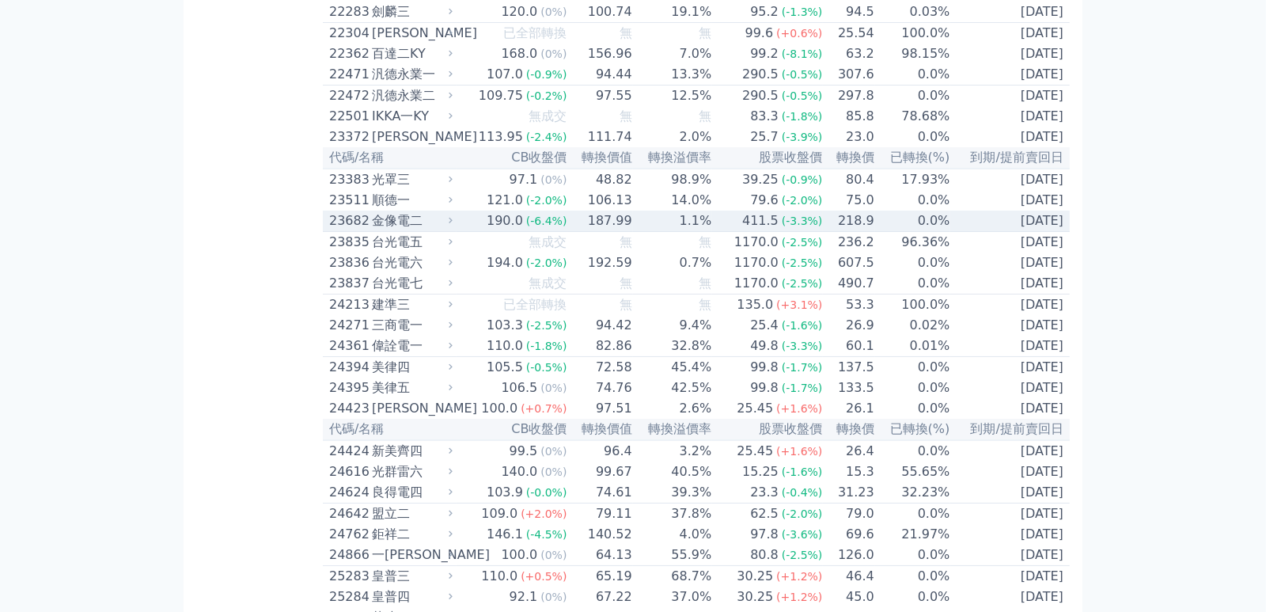
click at [442, 230] on div "金像電二" at bounding box center [411, 220] width 78 height 19
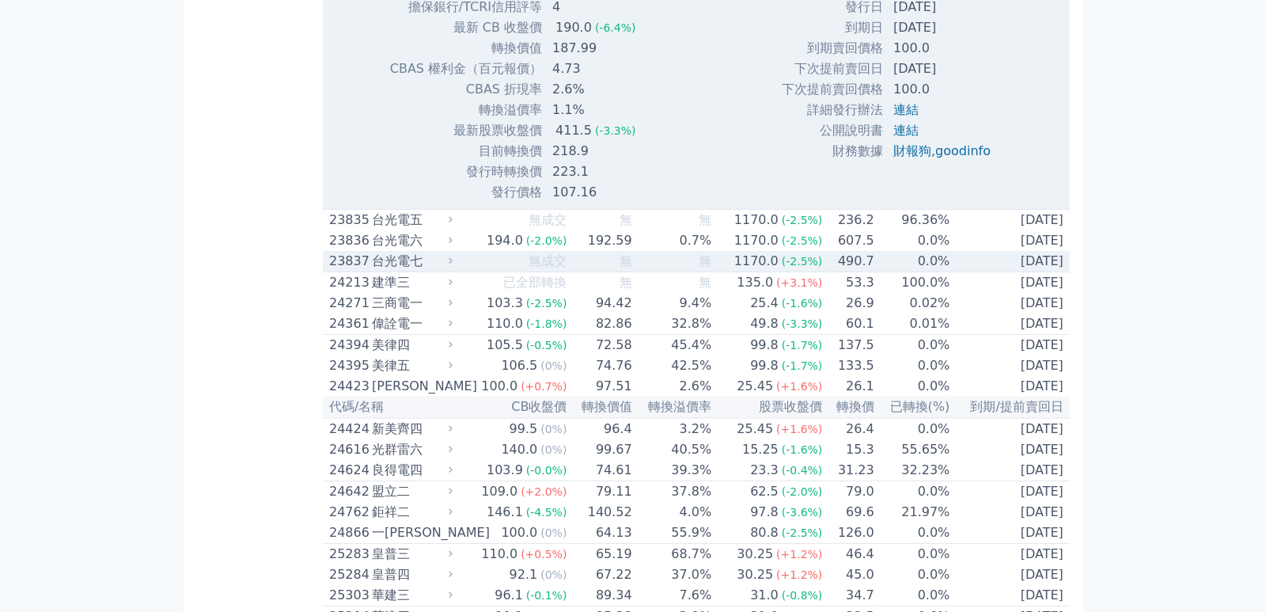
click at [347, 271] on div "23837" at bounding box center [348, 261] width 39 height 19
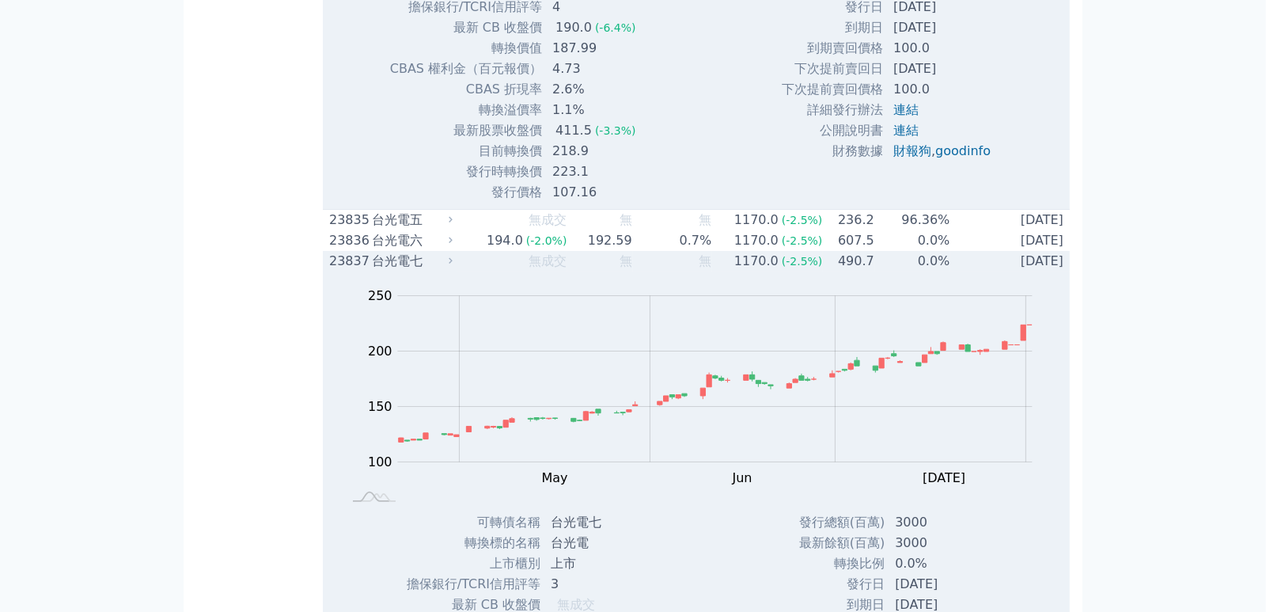
click at [358, 271] on div "23837" at bounding box center [348, 261] width 39 height 19
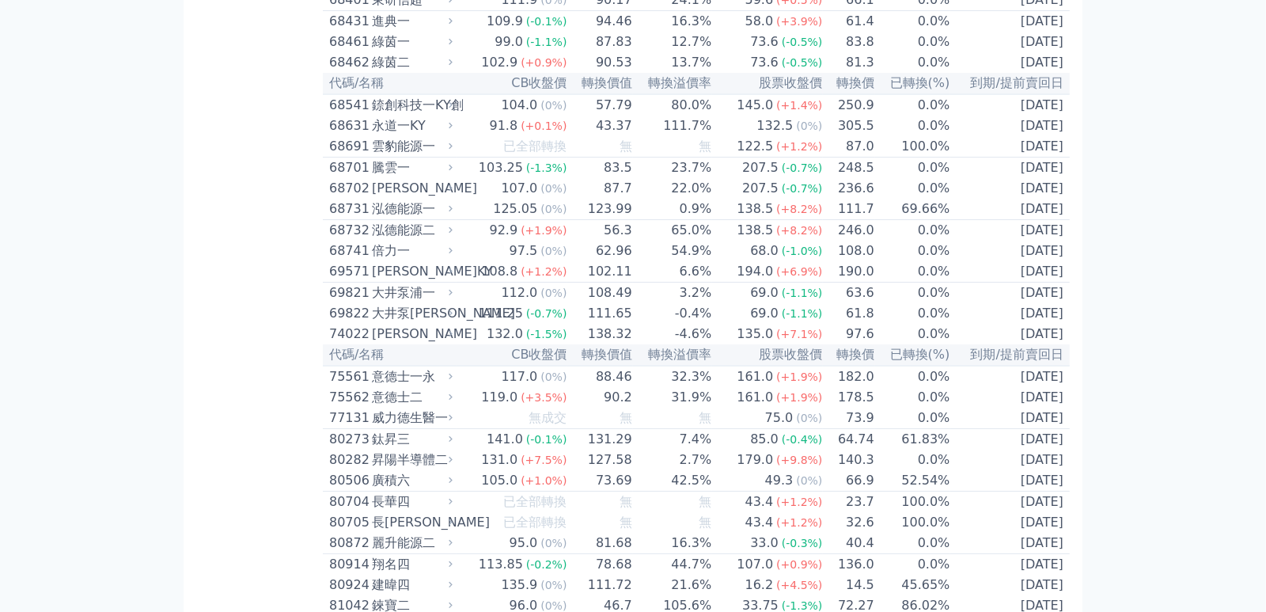
scroll to position [7660, 0]
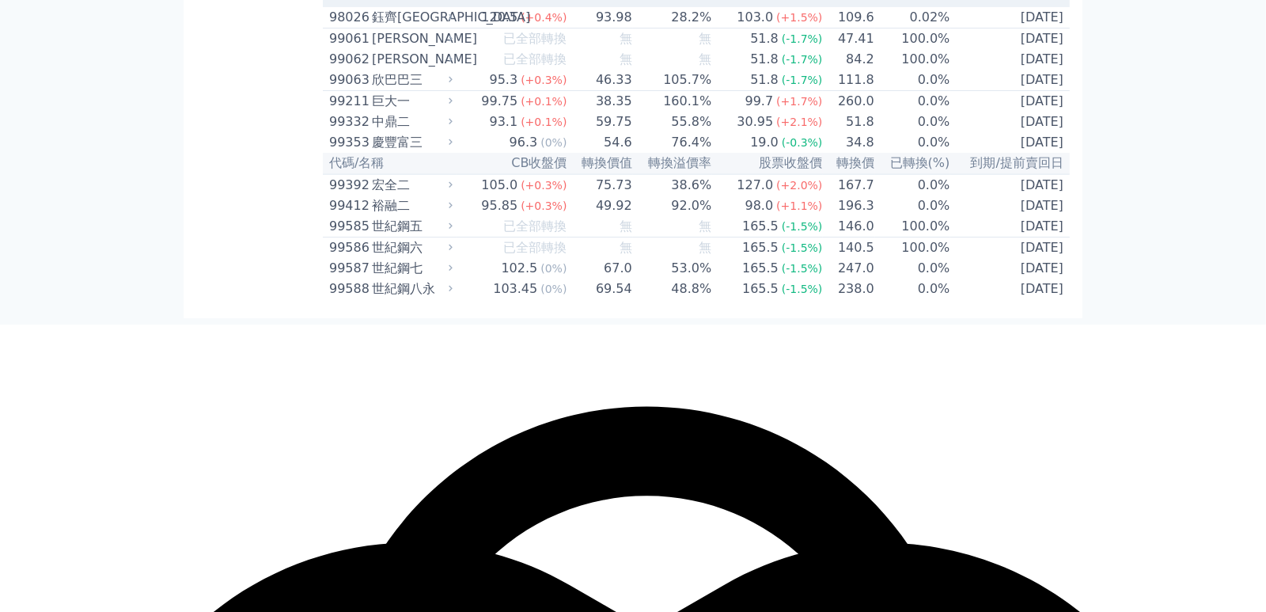
scroll to position [9451, 0]
